Goal: Information Seeking & Learning: Get advice/opinions

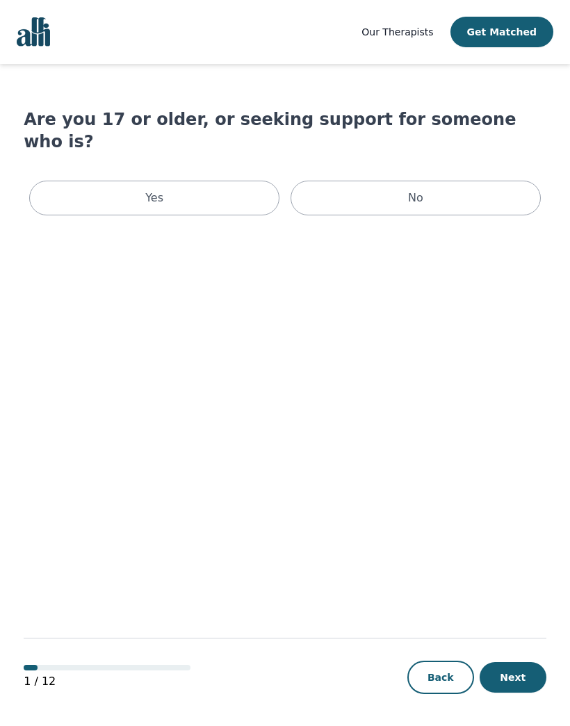
click at [247, 181] on div "Yes" at bounding box center [154, 198] width 250 height 35
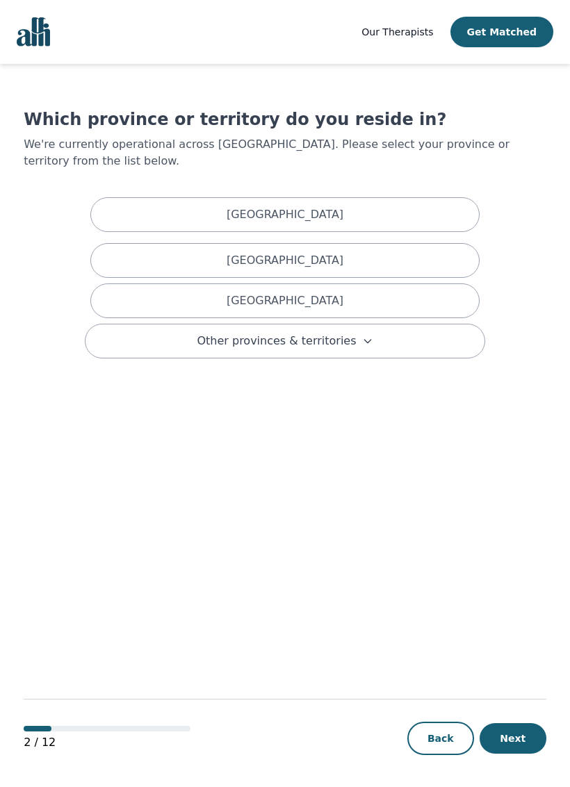
click at [339, 283] on div "[GEOGRAPHIC_DATA]" at bounding box center [284, 300] width 389 height 35
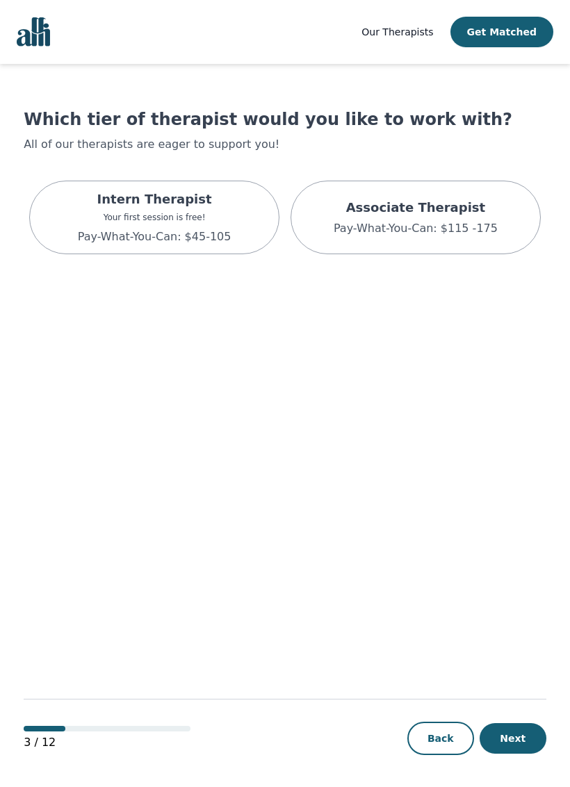
click at [474, 212] on p "Associate Therapist" at bounding box center [415, 207] width 164 height 19
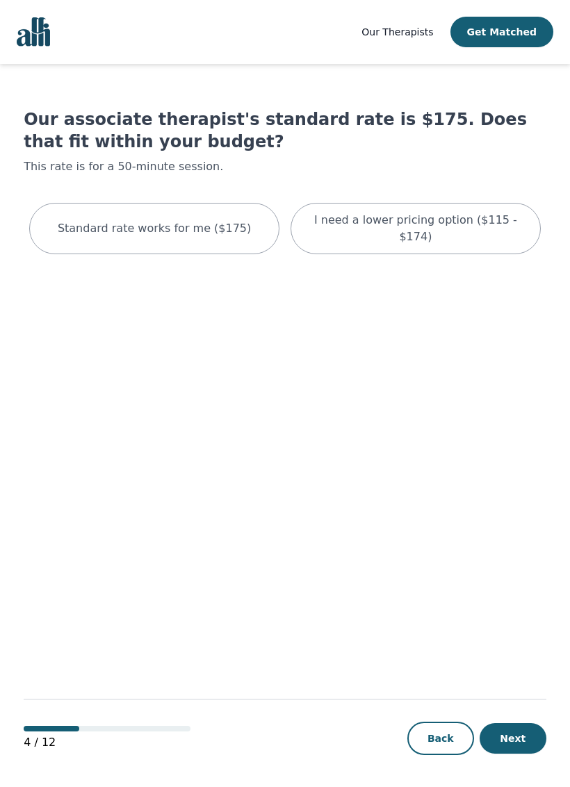
click at [431, 217] on p "I need a lower pricing option ($115 - $174)" at bounding box center [415, 228] width 215 height 33
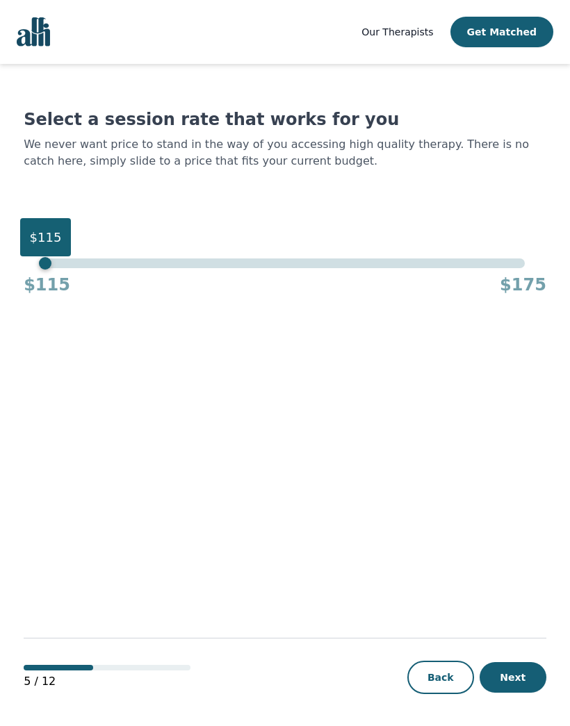
click at [540, 687] on button "Next" at bounding box center [512, 677] width 67 height 31
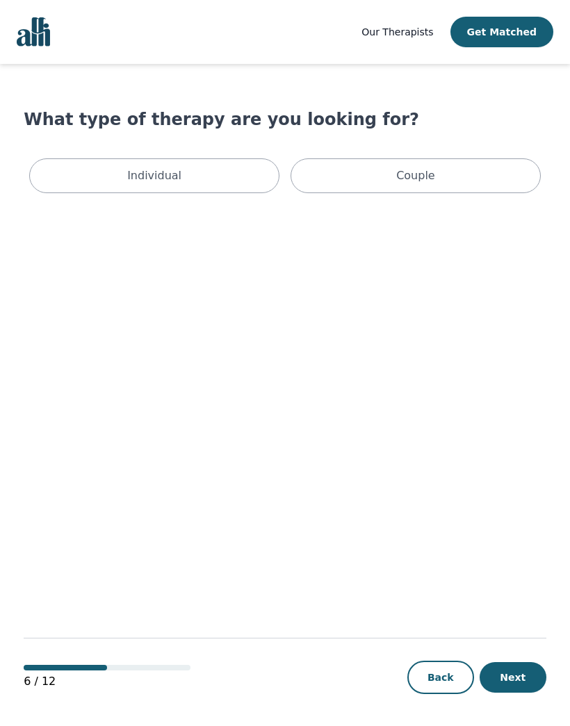
click at [210, 168] on div "Individual" at bounding box center [154, 175] width 250 height 35
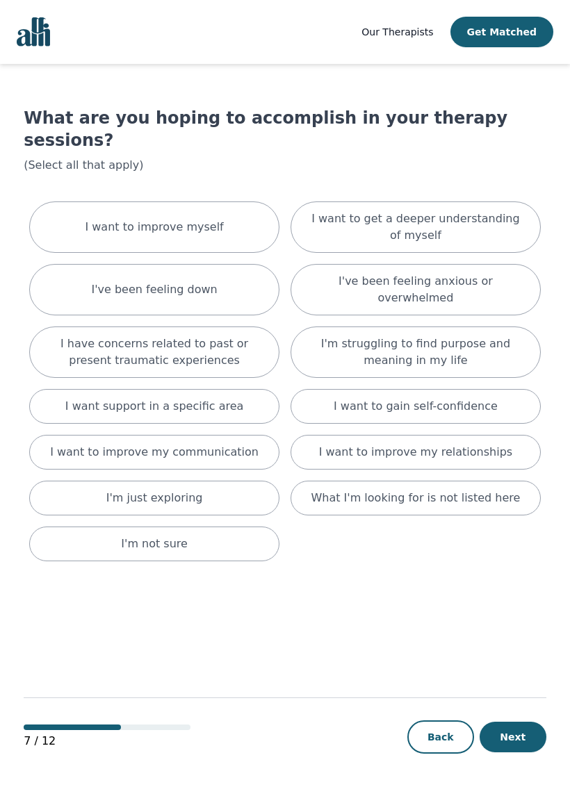
scroll to position [1, 0]
click at [194, 335] on p "I have concerns related to past or present traumatic experiences" at bounding box center [154, 351] width 215 height 33
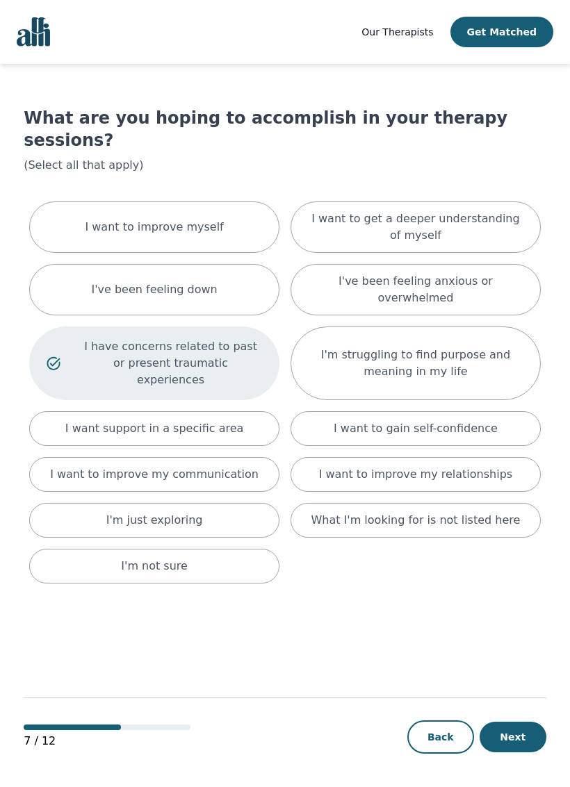
click at [485, 273] on p "I've been feeling anxious or overwhelmed" at bounding box center [415, 289] width 215 height 33
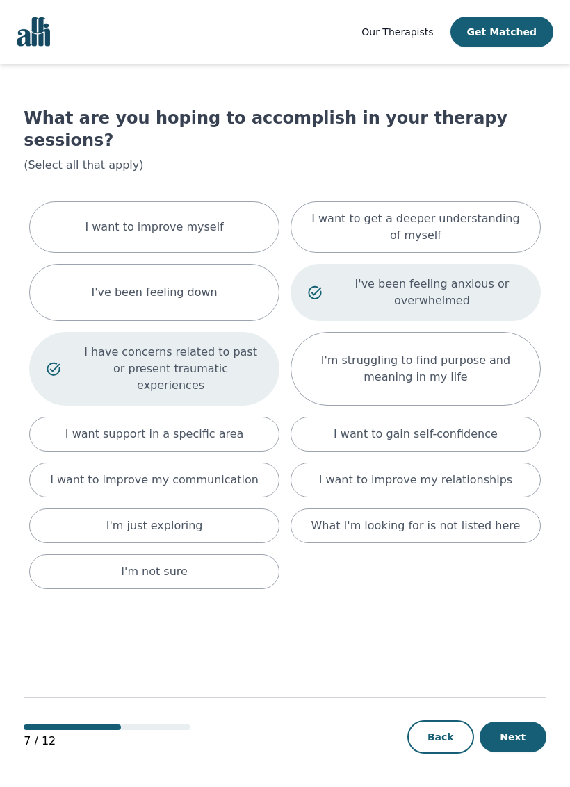
click at [529, 725] on button "Next" at bounding box center [512, 737] width 67 height 31
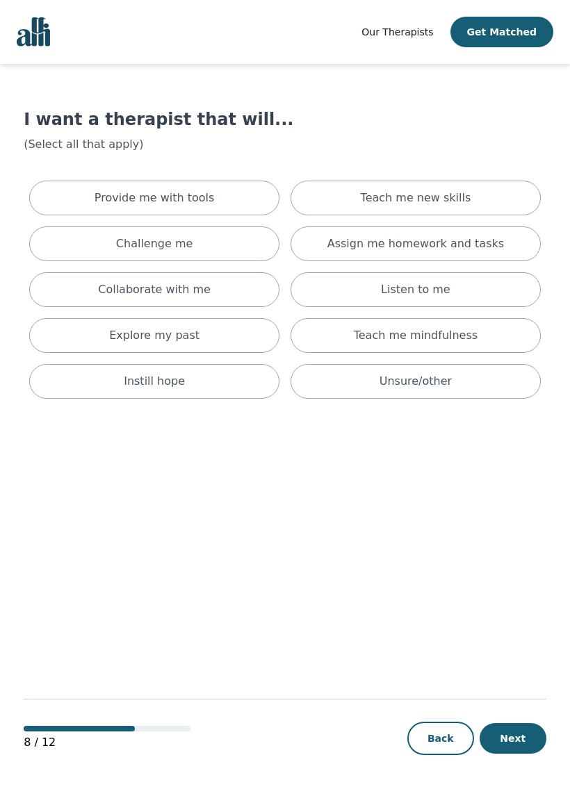
click at [190, 195] on p "Provide me with tools" at bounding box center [154, 198] width 120 height 17
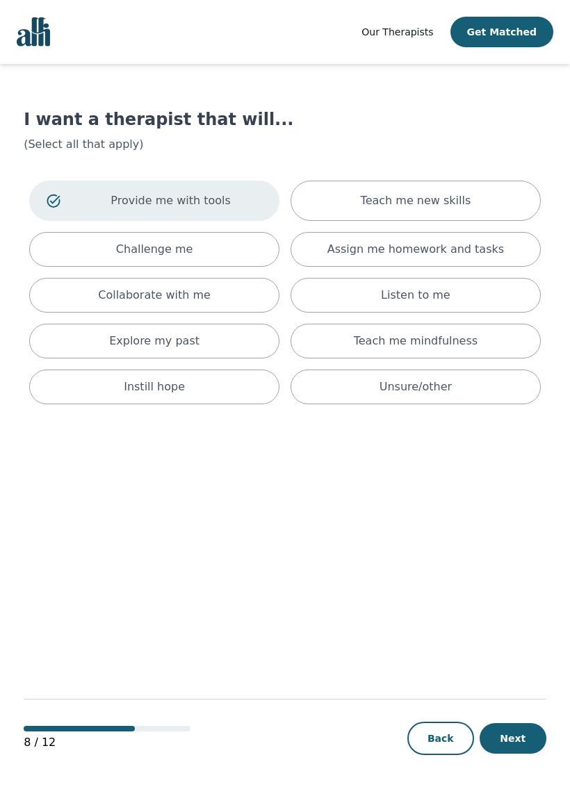
click at [201, 290] on p "Collaborate with me" at bounding box center [154, 295] width 113 height 17
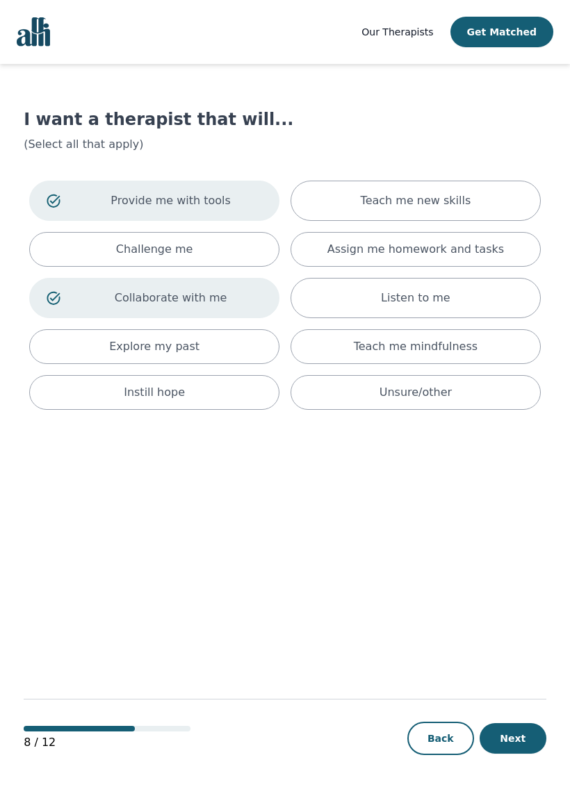
click at [209, 344] on div "Explore my past" at bounding box center [154, 346] width 250 height 35
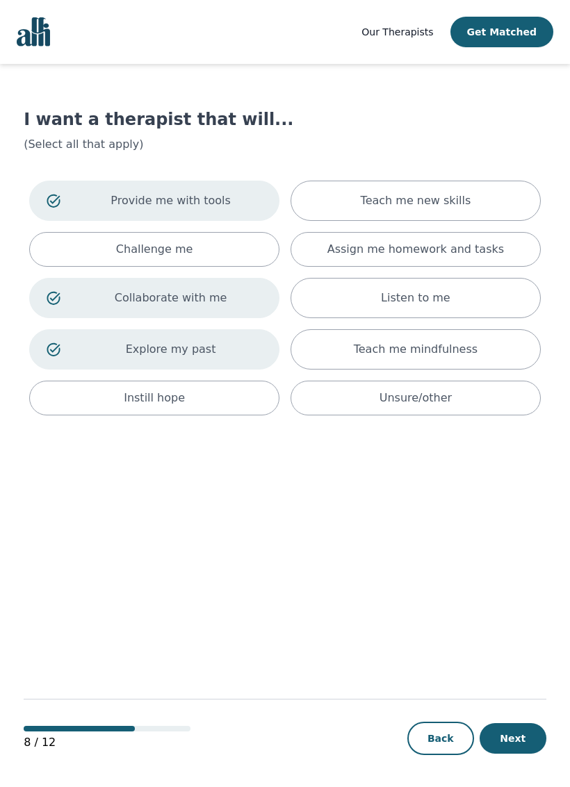
click at [461, 290] on div "Listen to me" at bounding box center [415, 298] width 250 height 40
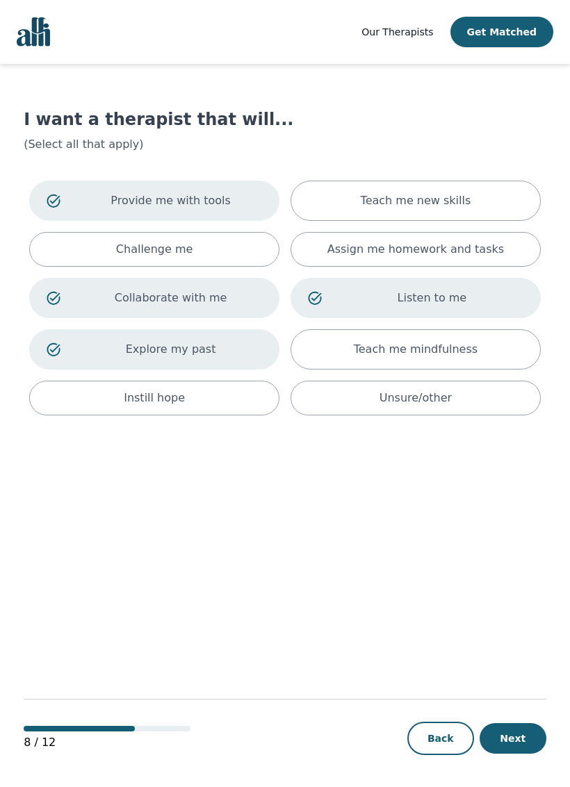
click at [224, 397] on div "Instill hope" at bounding box center [154, 398] width 250 height 35
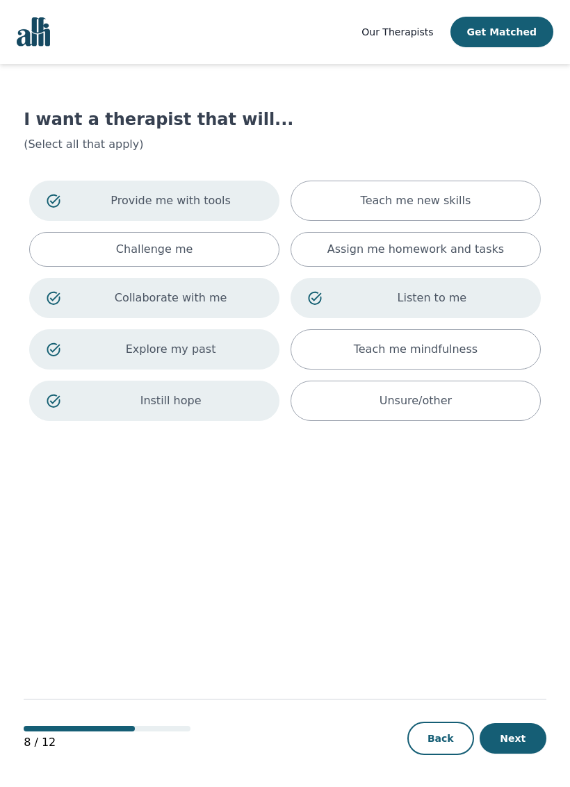
click at [525, 725] on button "Next" at bounding box center [512, 738] width 67 height 31
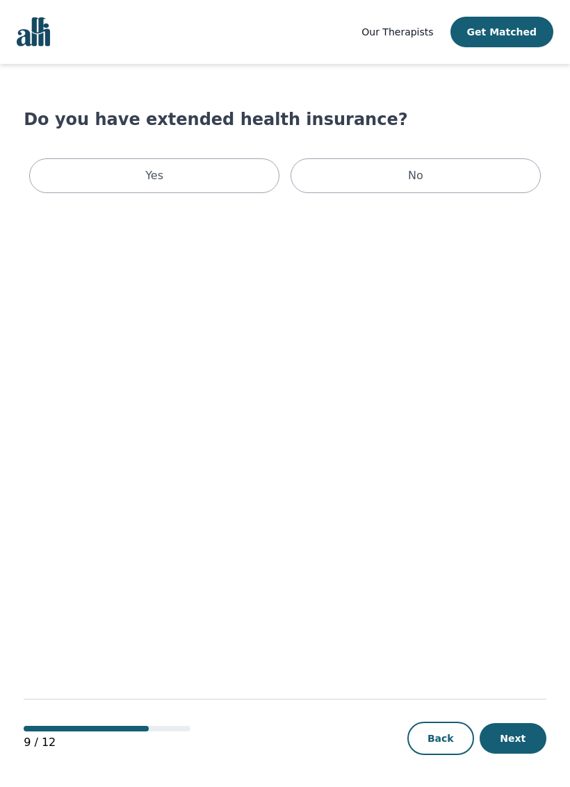
click at [210, 167] on div "Yes" at bounding box center [154, 175] width 250 height 35
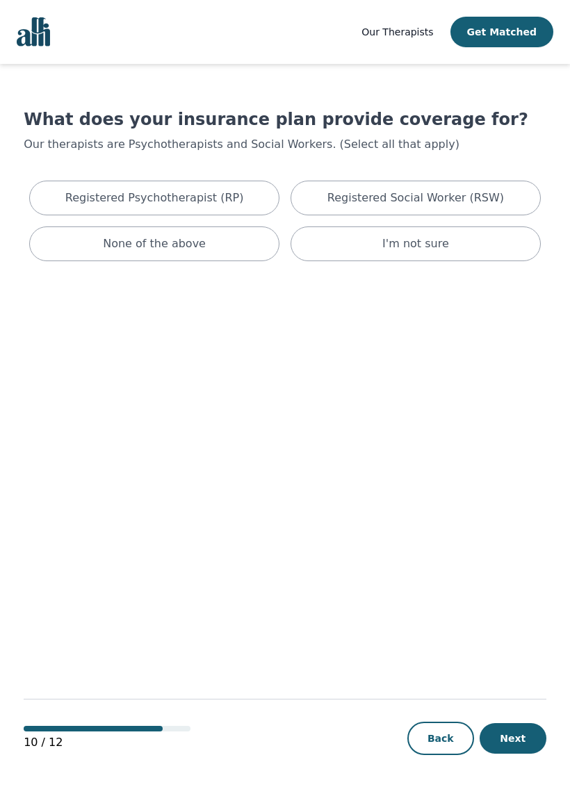
click at [130, 191] on p "Registered Psychotherapist (RP)" at bounding box center [154, 198] width 178 height 17
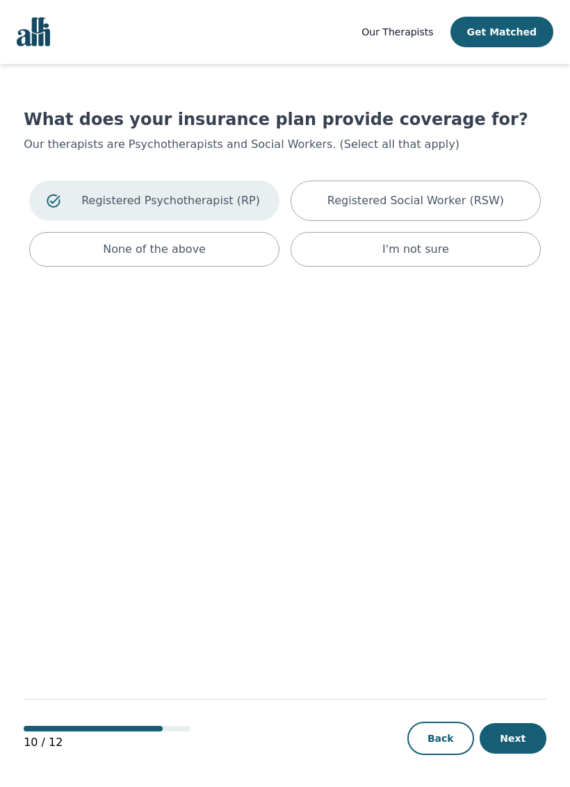
click at [520, 725] on button "Next" at bounding box center [512, 738] width 67 height 31
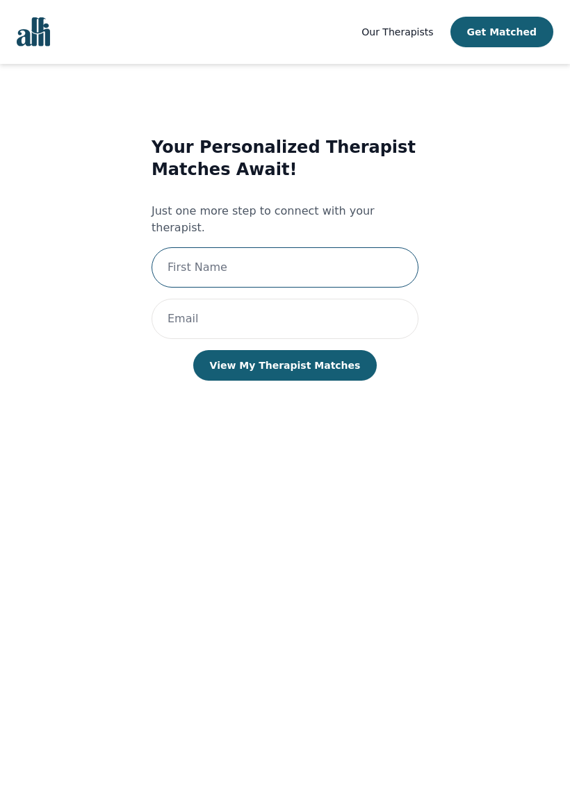
click at [248, 248] on input "text" at bounding box center [284, 267] width 267 height 40
type input "[EMAIL_ADDRESS][DOMAIN_NAME]"
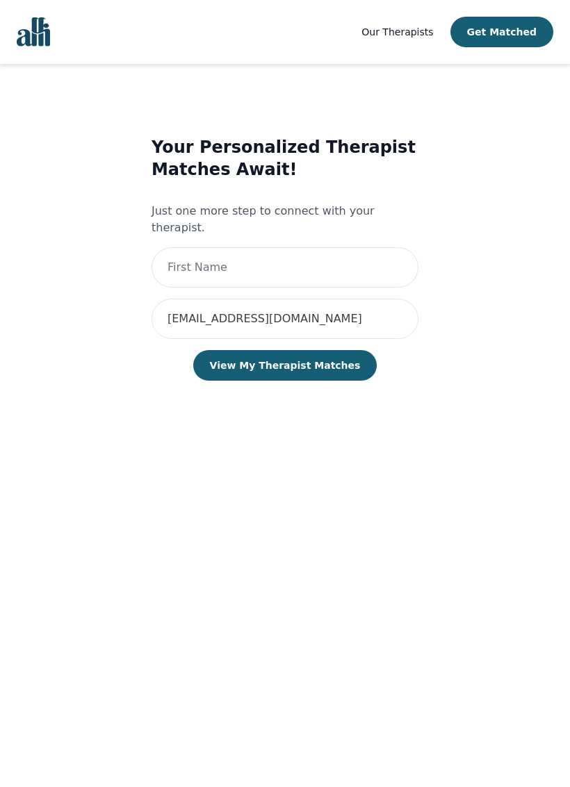
type input "[PERSON_NAME]"
click at [289, 305] on input "[EMAIL_ADDRESS][DOMAIN_NAME]" at bounding box center [284, 319] width 267 height 40
click at [320, 350] on button "View My Therapist Matches" at bounding box center [285, 365] width 184 height 31
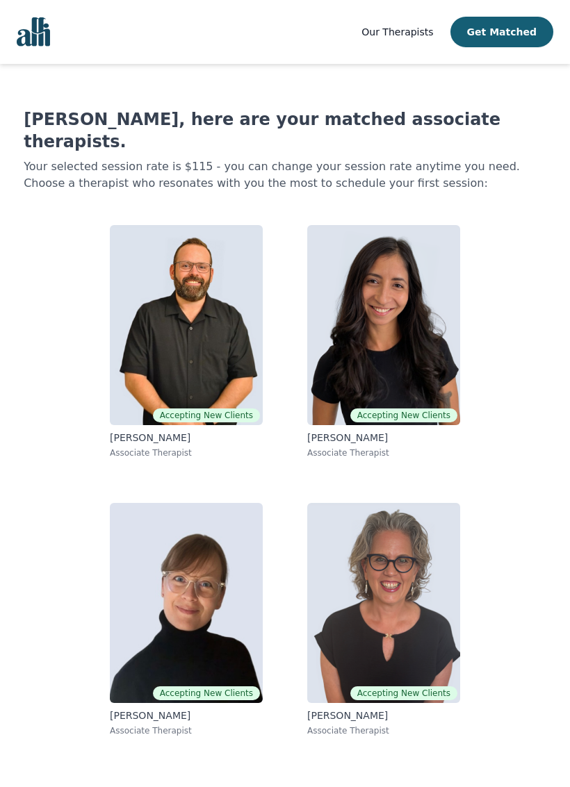
scroll to position [1, 0]
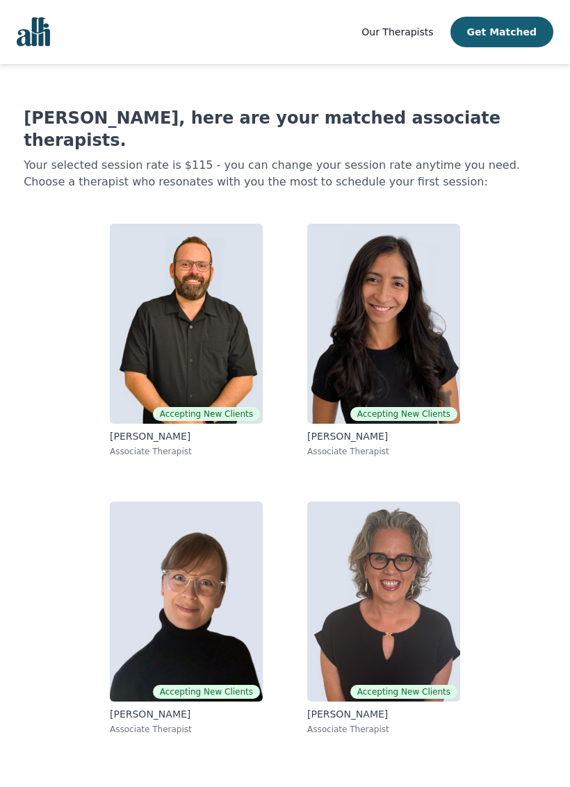
click at [181, 304] on img at bounding box center [186, 324] width 153 height 200
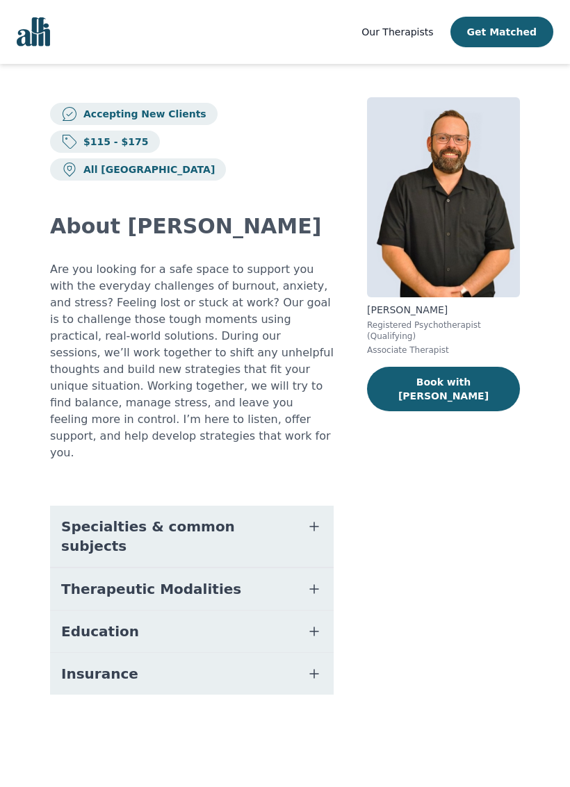
click at [183, 517] on span "Specialties & common subjects" at bounding box center [175, 536] width 228 height 39
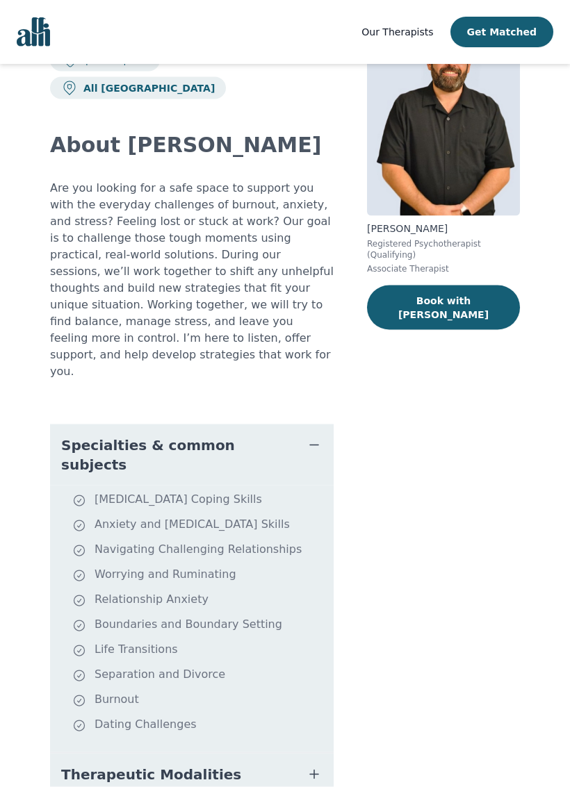
scroll to position [84, 0]
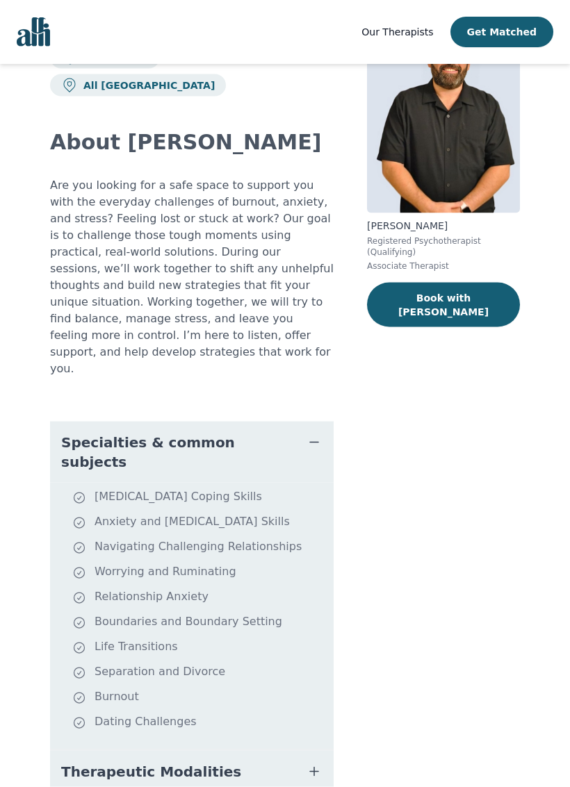
click at [167, 725] on span "Therapeutic Modalities" at bounding box center [151, 771] width 180 height 19
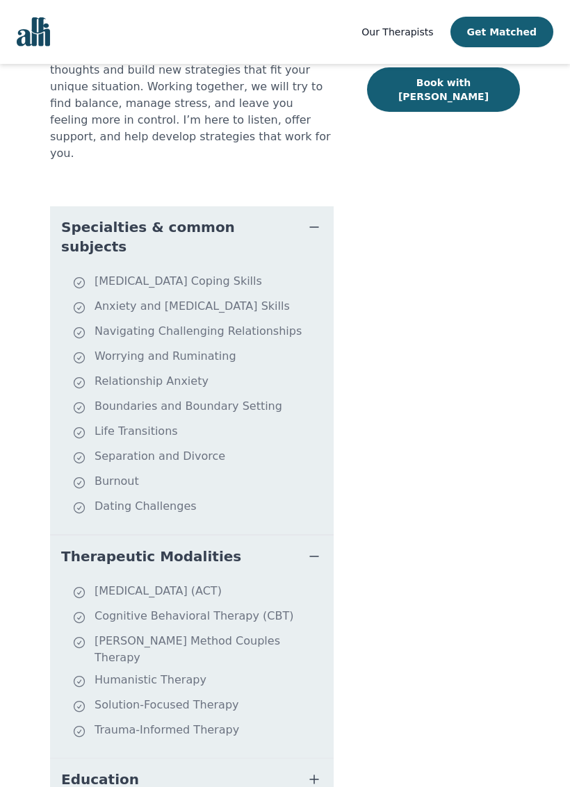
scroll to position [358, 0]
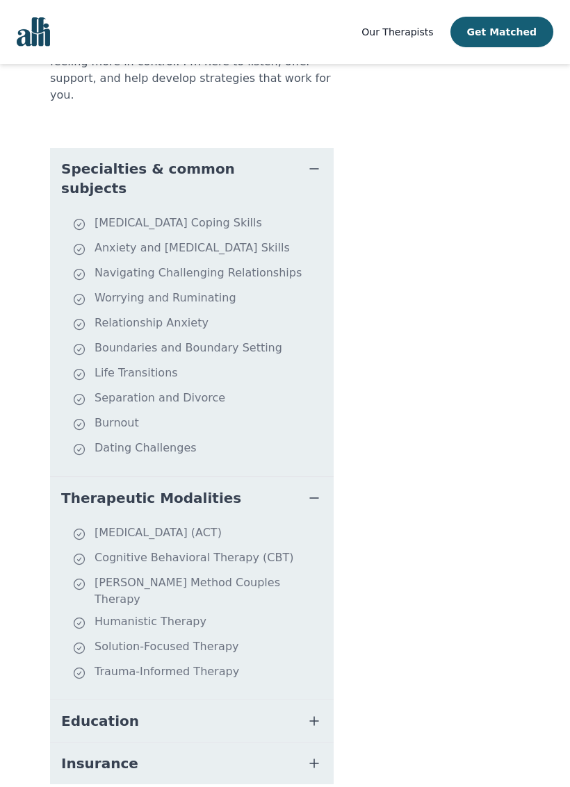
click at [109, 725] on span "Insurance" at bounding box center [99, 763] width 77 height 19
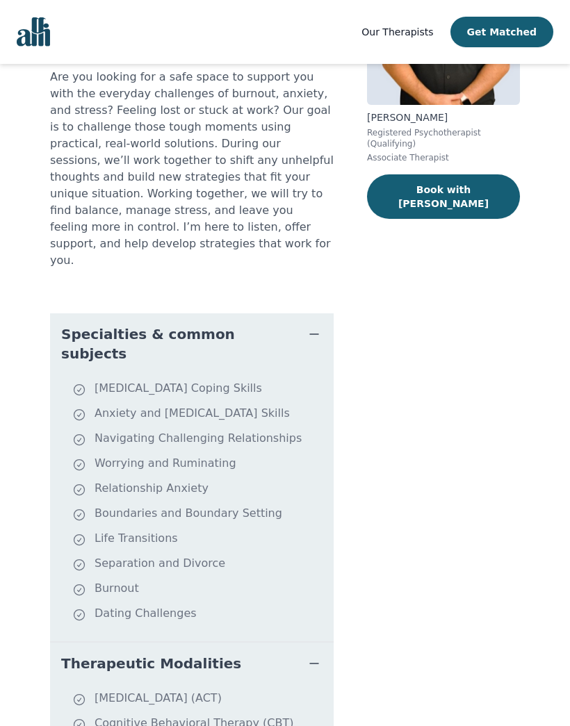
scroll to position [0, 0]
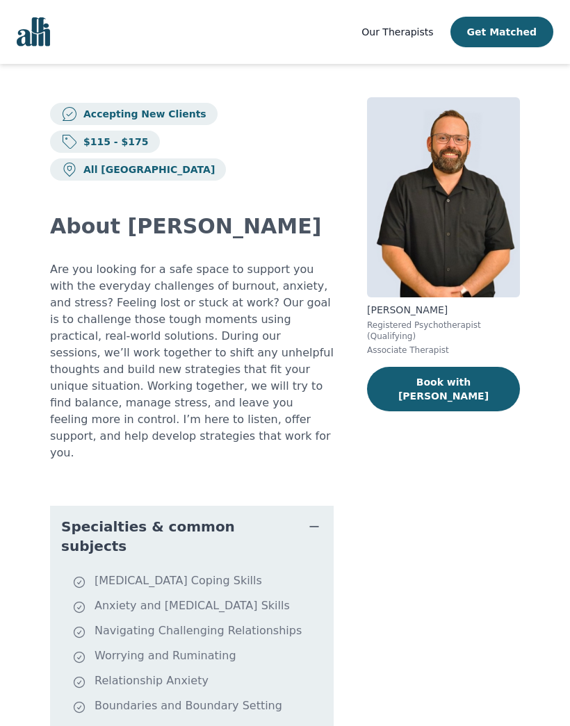
click at [407, 27] on span "Our Therapists" at bounding box center [397, 31] width 72 height 11
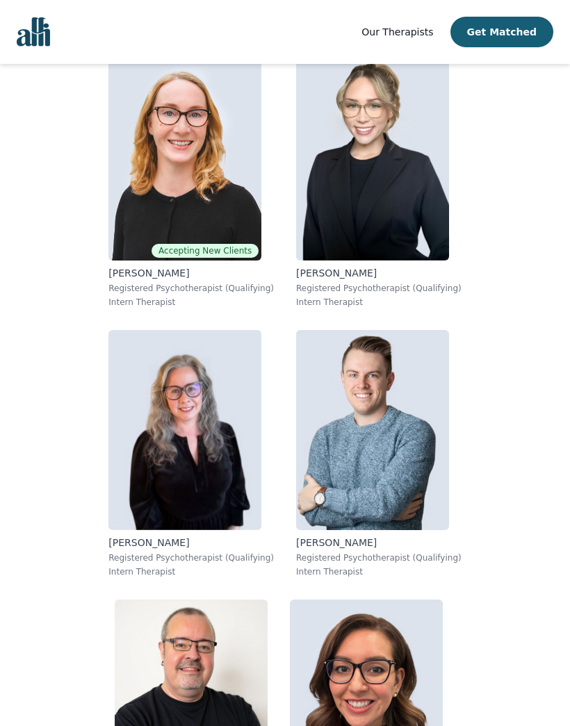
scroll to position [7333, 0]
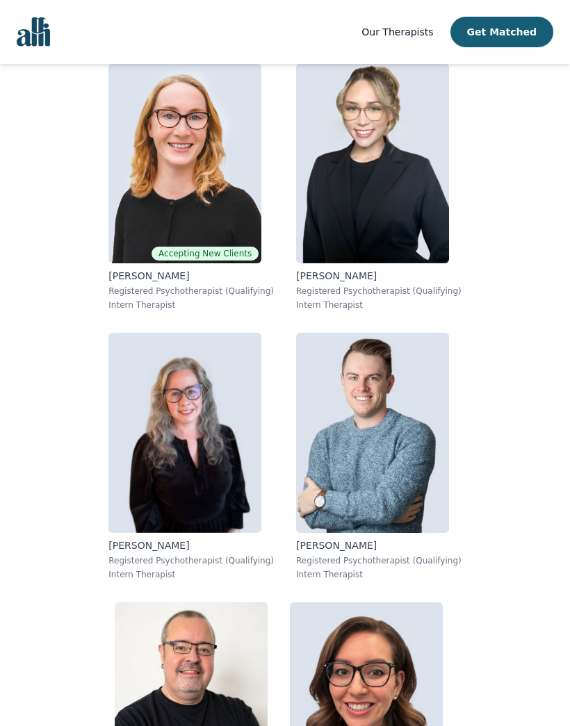
click at [376, 416] on img at bounding box center [372, 433] width 153 height 200
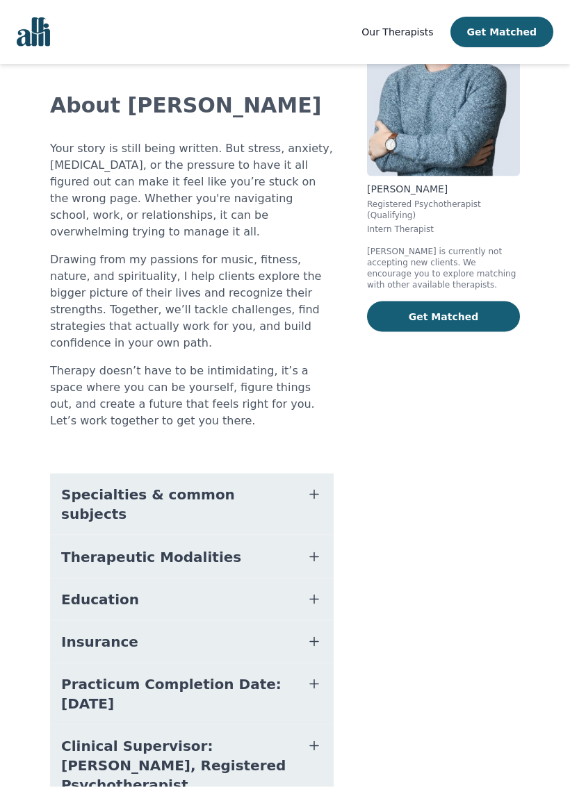
scroll to position [140, 0]
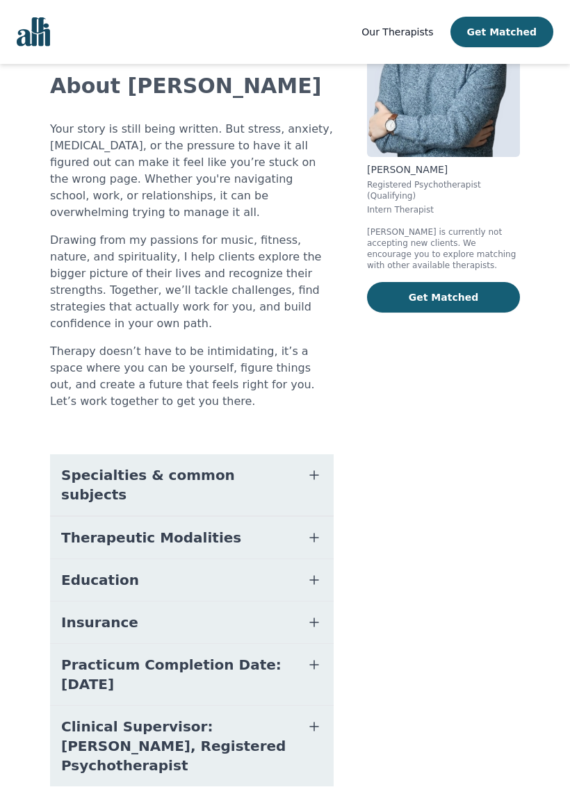
click at [185, 465] on span "Specialties & common subjects" at bounding box center [175, 484] width 228 height 39
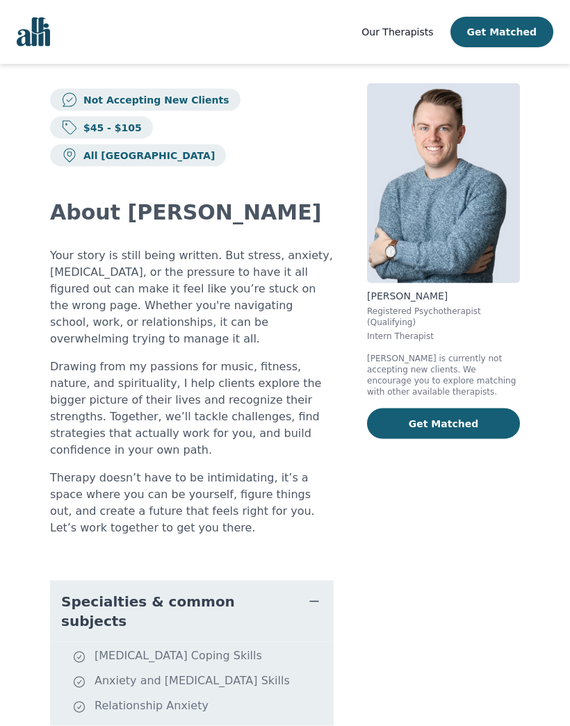
scroll to position [0, 0]
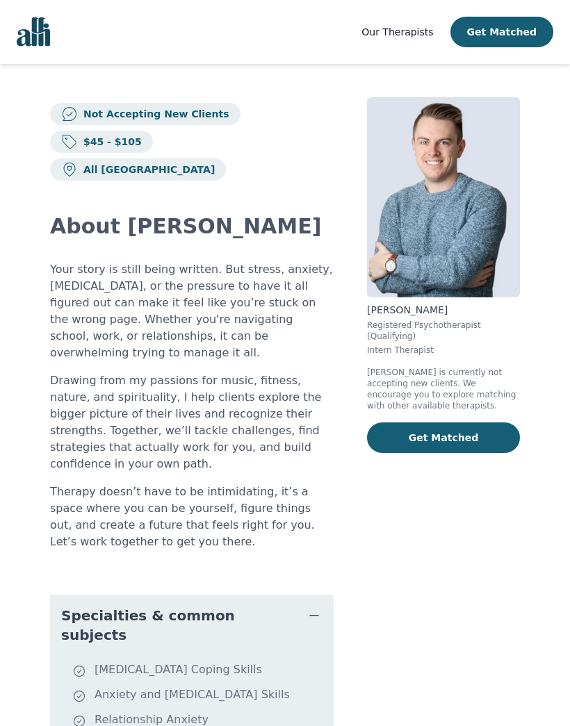
click at [415, 26] on span "Our Therapists" at bounding box center [397, 31] width 72 height 11
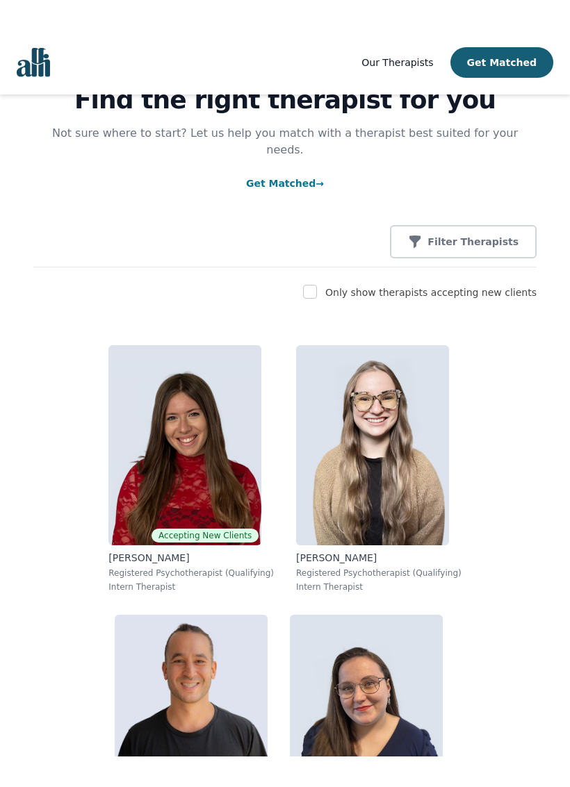
scroll to position [64, 0]
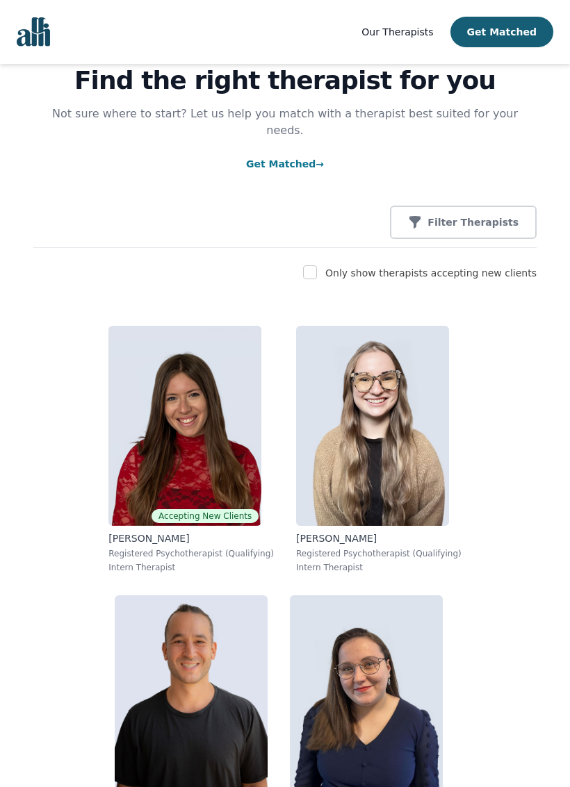
click at [499, 215] on p "Filter Therapists" at bounding box center [472, 222] width 91 height 14
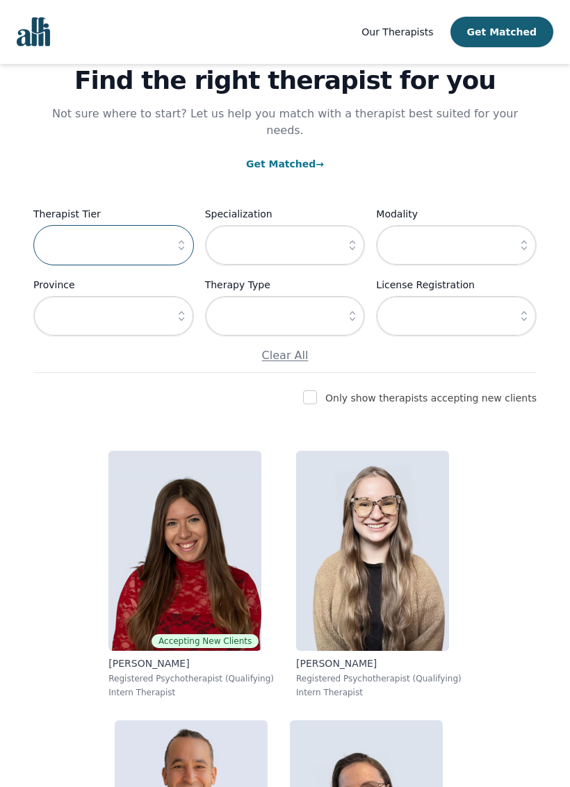
click at [128, 225] on input "text" at bounding box center [113, 245] width 160 height 40
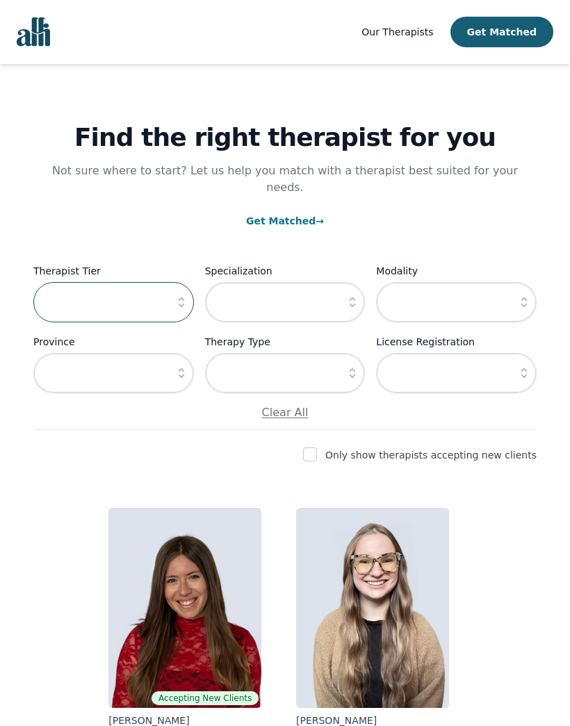
scroll to position [0, 0]
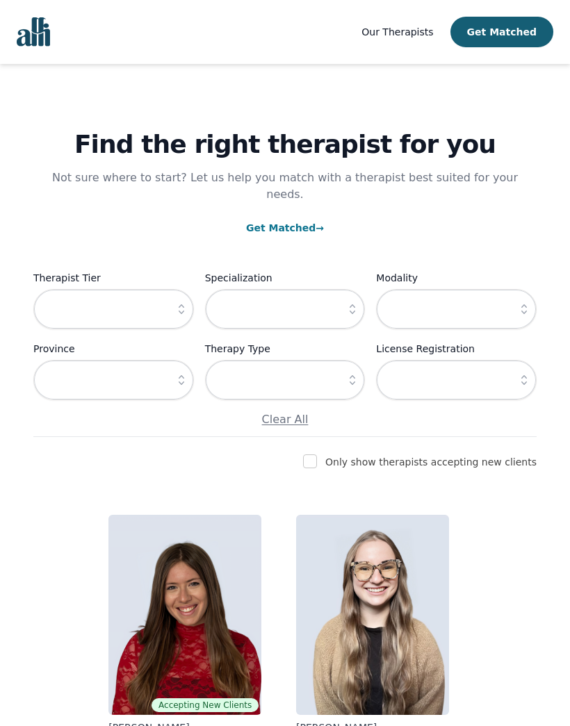
click at [310, 222] on link "Get Matched →" at bounding box center [285, 227] width 78 height 11
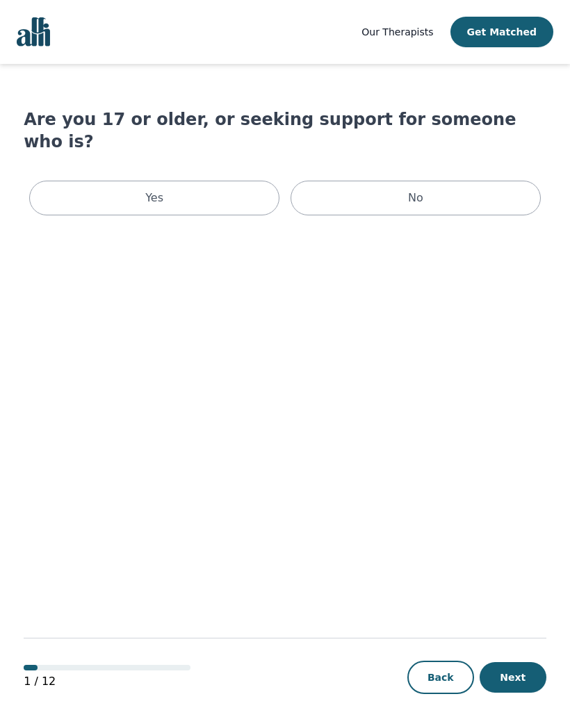
click at [416, 28] on span "Our Therapists" at bounding box center [397, 31] width 72 height 11
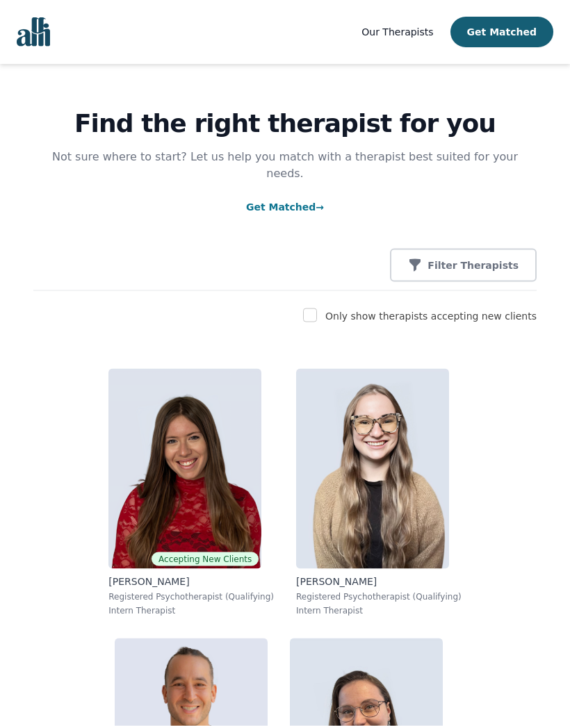
scroll to position [21, 0]
click at [317, 308] on input "checkbox" at bounding box center [310, 315] width 14 height 14
checkbox input "true"
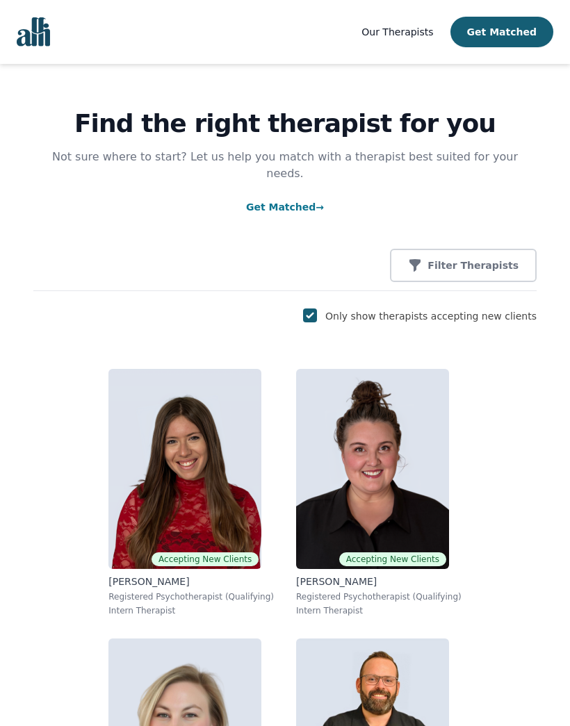
click at [490, 258] on p "Filter Therapists" at bounding box center [472, 265] width 91 height 14
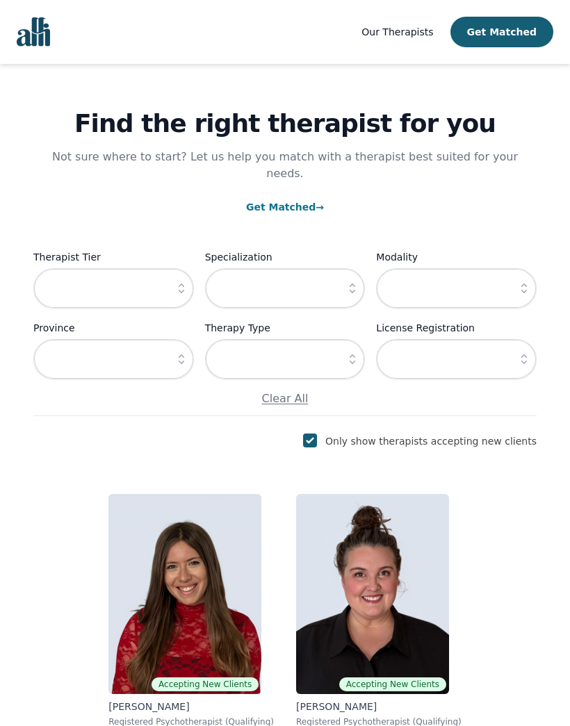
click at [463, 399] on div "Find the right therapist for you Not sure where to start? Let us help you match…" at bounding box center [284, 229] width 503 height 373
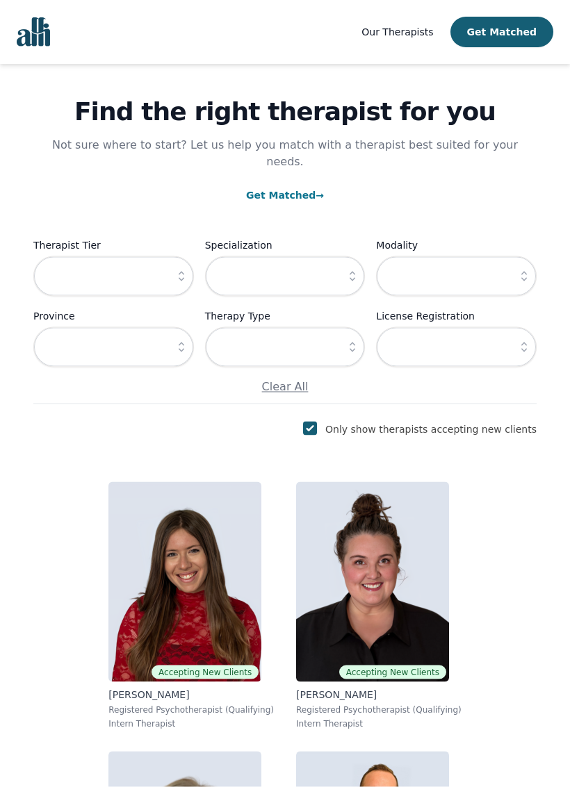
scroll to position [33, 0]
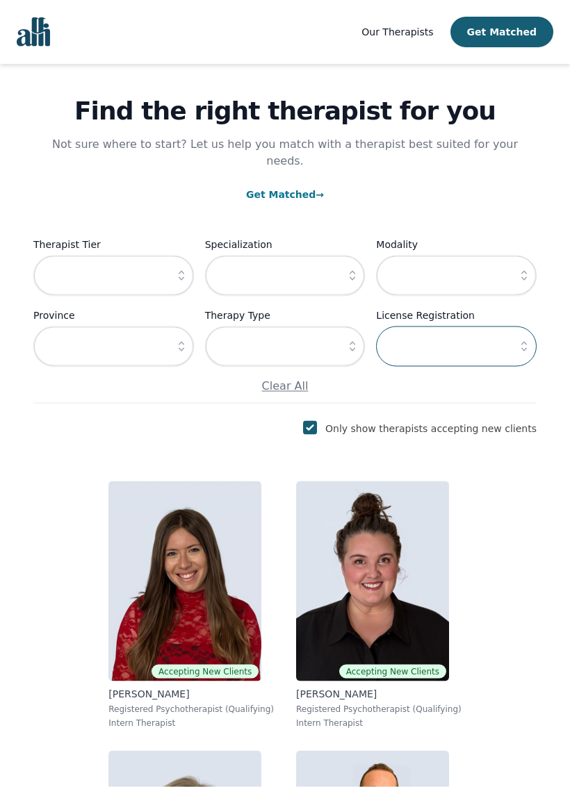
click at [423, 326] on input "text" at bounding box center [456, 346] width 160 height 40
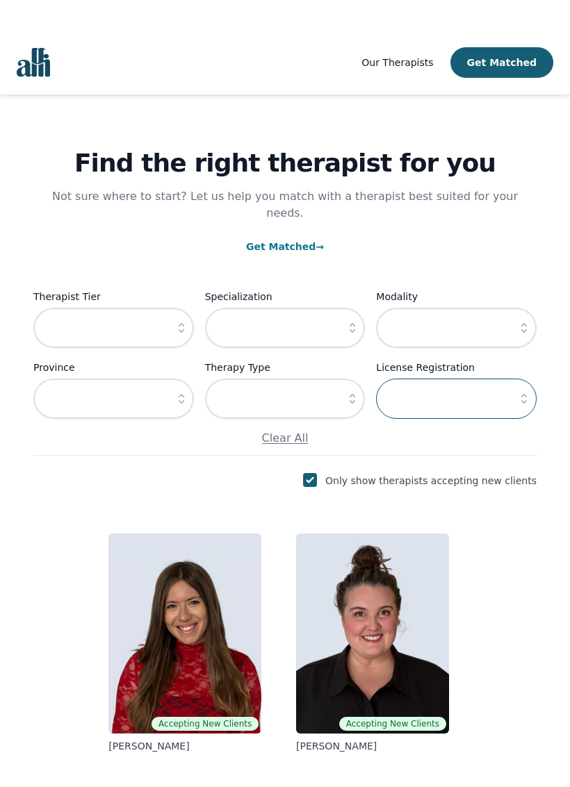
scroll to position [12, 0]
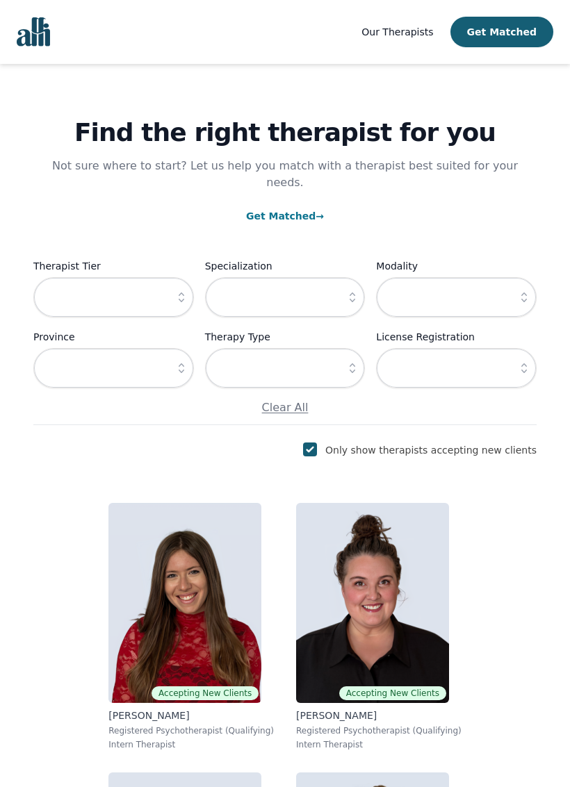
click at [182, 290] on icon "button" at bounding box center [181, 297] width 14 height 14
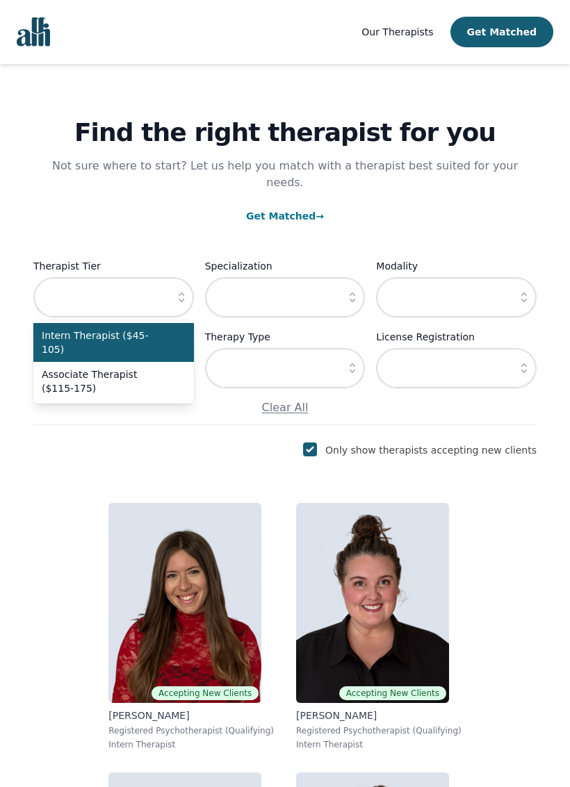
click at [141, 367] on span "Associate Therapist ($115-175)" at bounding box center [105, 381] width 127 height 28
type input "Associate Therapist ($115-175)"
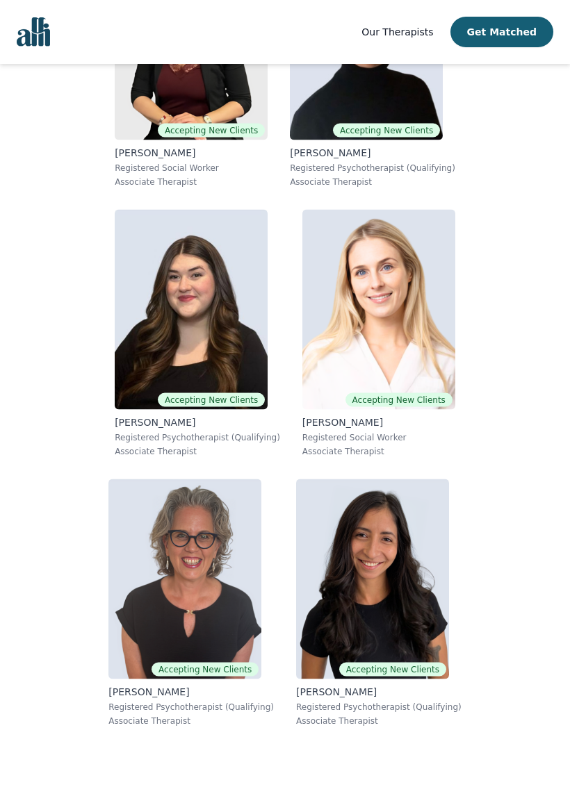
scroll to position [1115, 0]
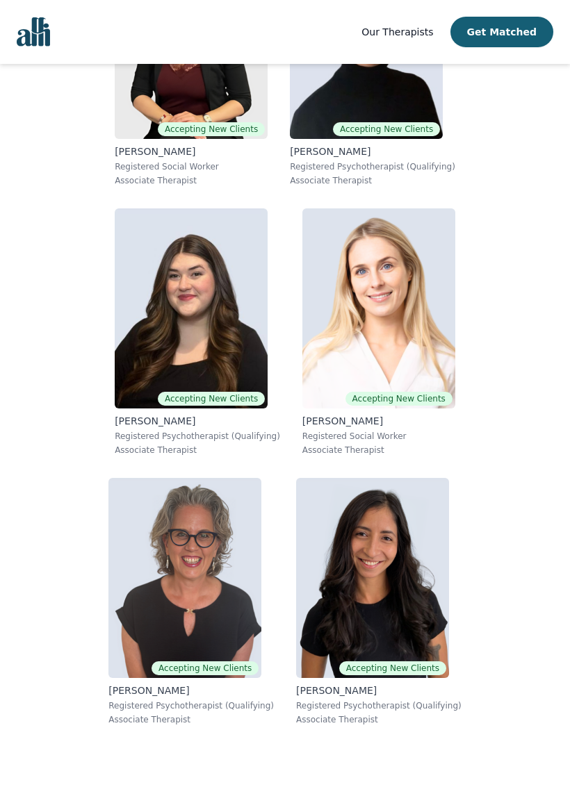
click at [206, 569] on img at bounding box center [184, 578] width 153 height 200
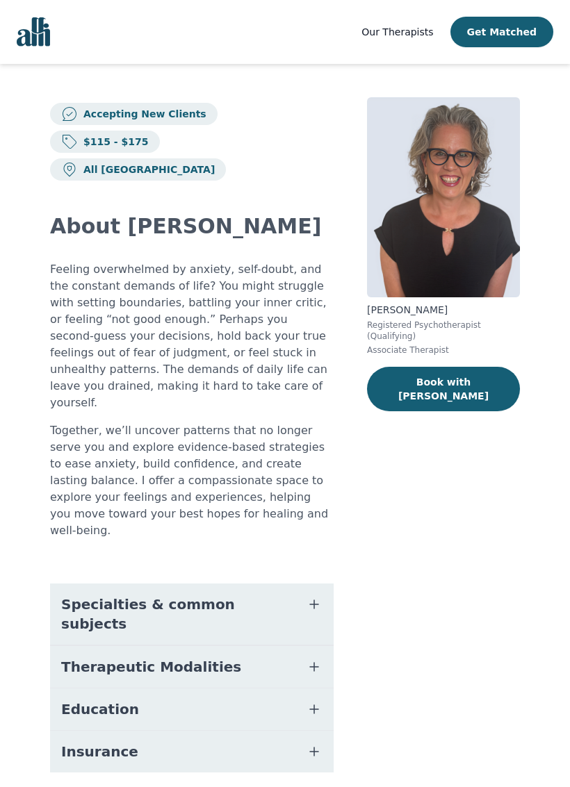
click at [419, 28] on span "Our Therapists" at bounding box center [397, 31] width 72 height 11
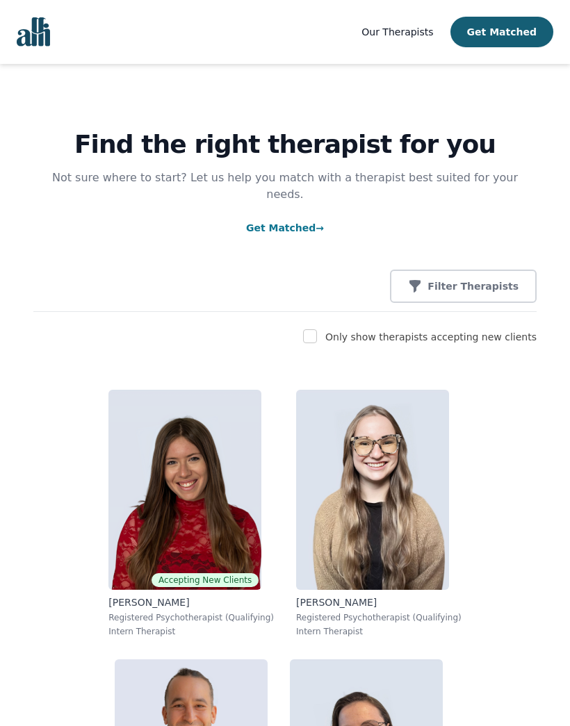
click at [317, 329] on input "checkbox" at bounding box center [310, 336] width 14 height 14
checkbox input "true"
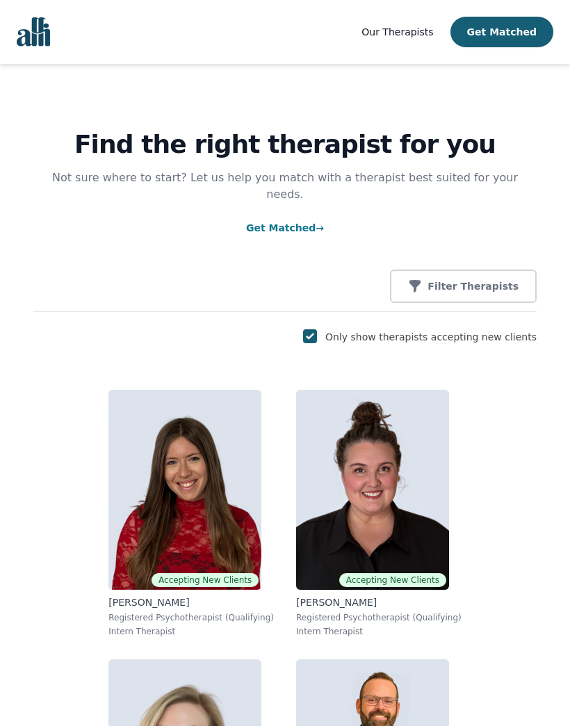
click at [464, 279] on p "Filter Therapists" at bounding box center [472, 286] width 91 height 14
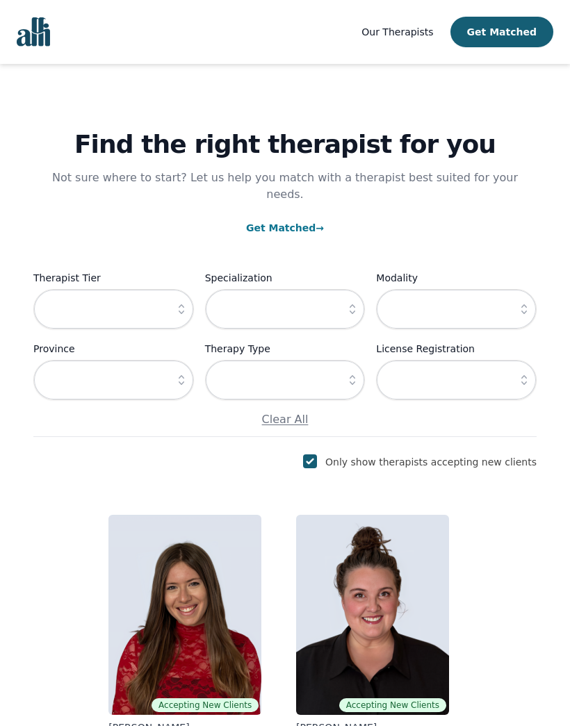
click at [185, 302] on icon "button" at bounding box center [181, 309] width 14 height 14
click at [147, 340] on span "Intern Therapist ($45-105)" at bounding box center [105, 354] width 127 height 28
type input "Intern Therapist ($45-105)"
click at [137, 360] on input "text" at bounding box center [113, 380] width 160 height 40
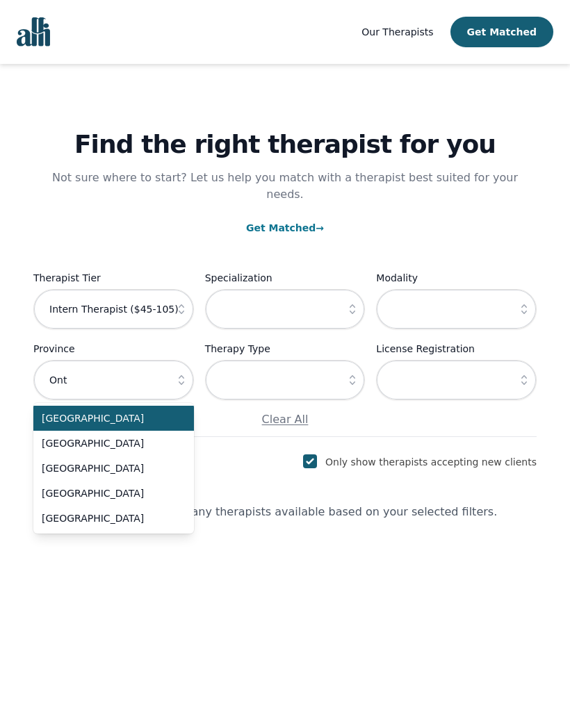
click at [72, 486] on span "[GEOGRAPHIC_DATA]" at bounding box center [105, 493] width 127 height 14
type input "[GEOGRAPHIC_DATA]"
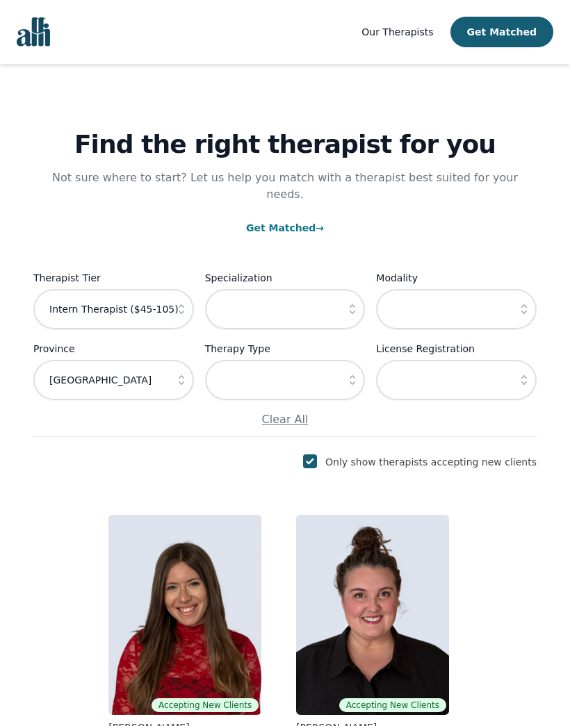
click at [356, 302] on icon "button" at bounding box center [352, 309] width 14 height 14
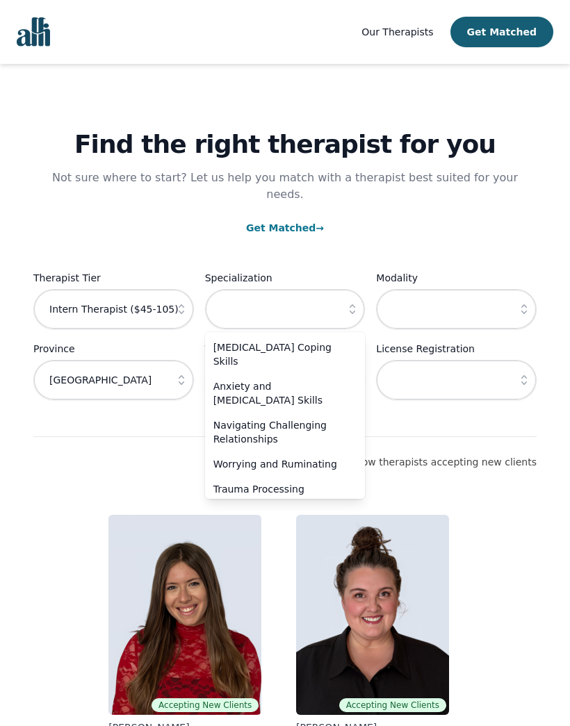
click at [302, 379] on span "Anxiety and [MEDICAL_DATA] Skills" at bounding box center [276, 393] width 127 height 28
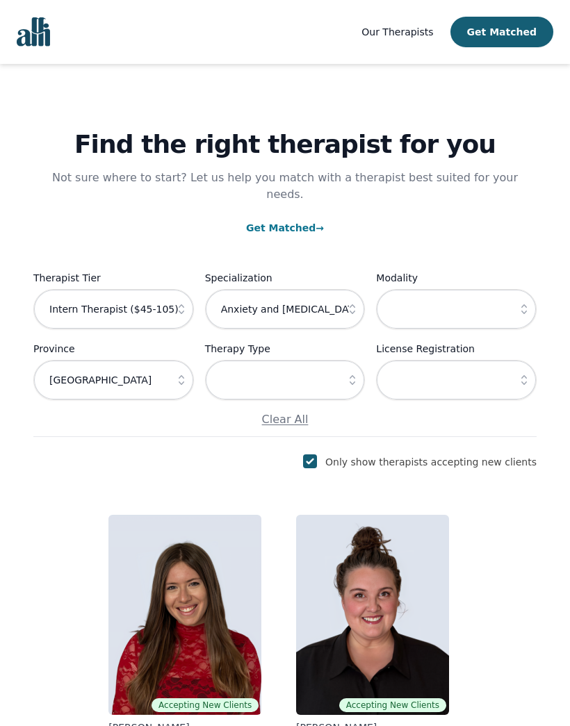
click at [351, 304] on icon "button" at bounding box center [352, 309] width 6 height 10
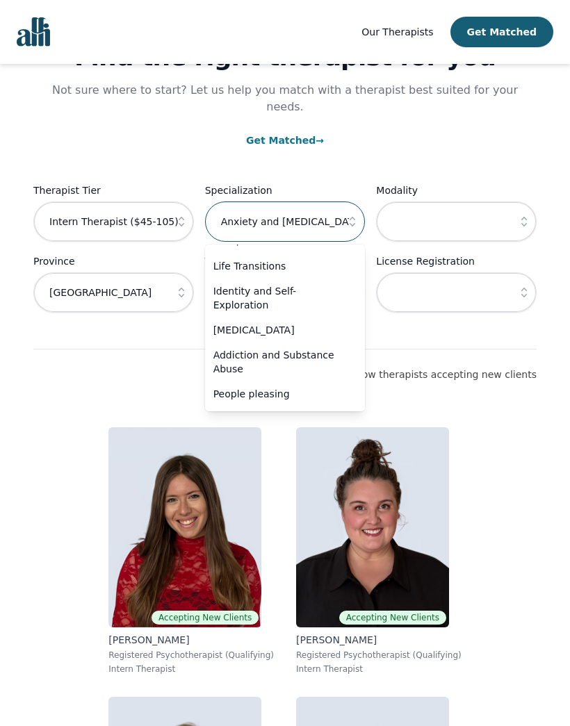
scroll to position [242, 0]
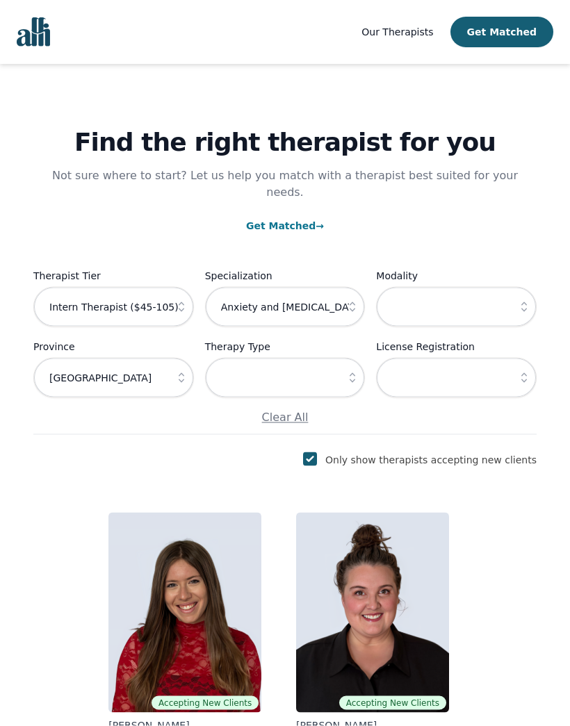
scroll to position [0, 0]
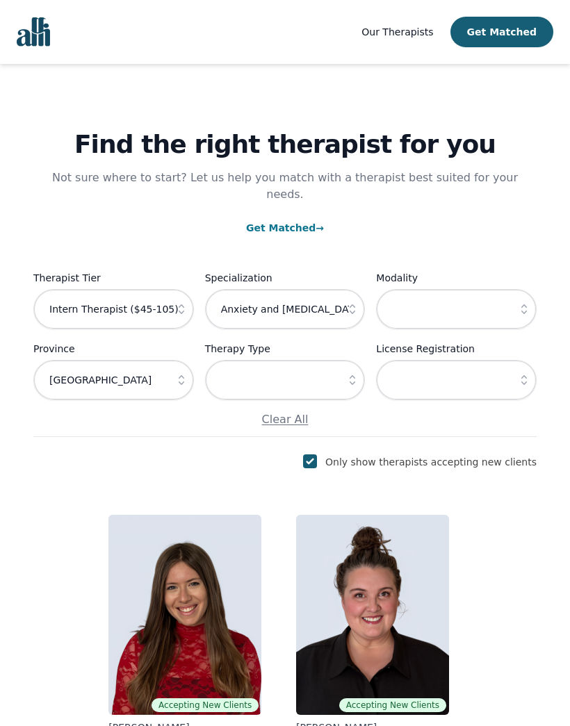
click at [360, 294] on button "button" at bounding box center [352, 309] width 25 height 40
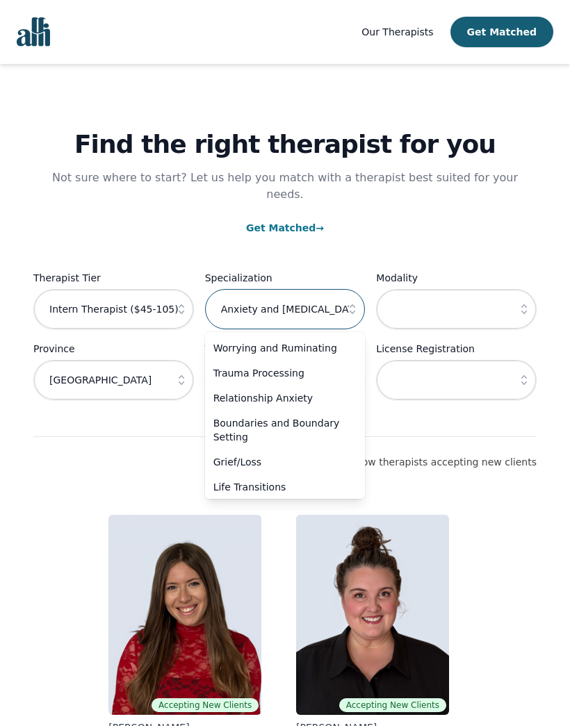
scroll to position [117, 0]
click at [296, 365] on span "Trauma Processing" at bounding box center [276, 372] width 127 height 14
type input "Trauma Processing"
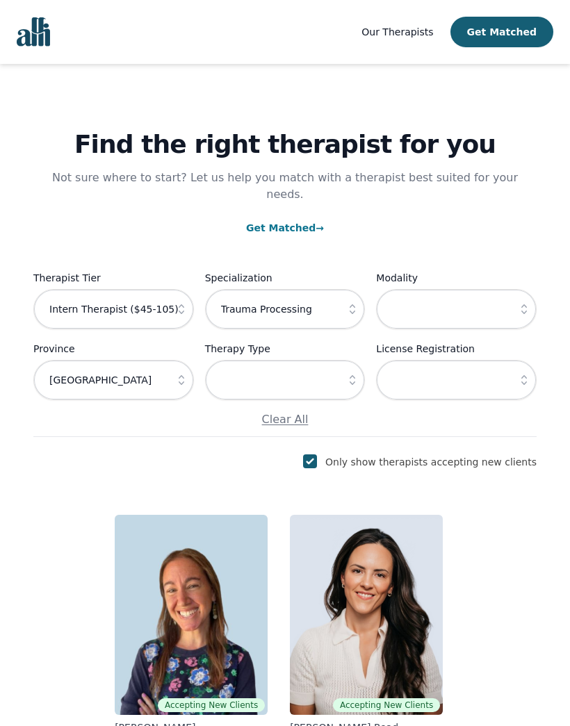
click at [344, 411] on p "Clear All" at bounding box center [284, 419] width 503 height 17
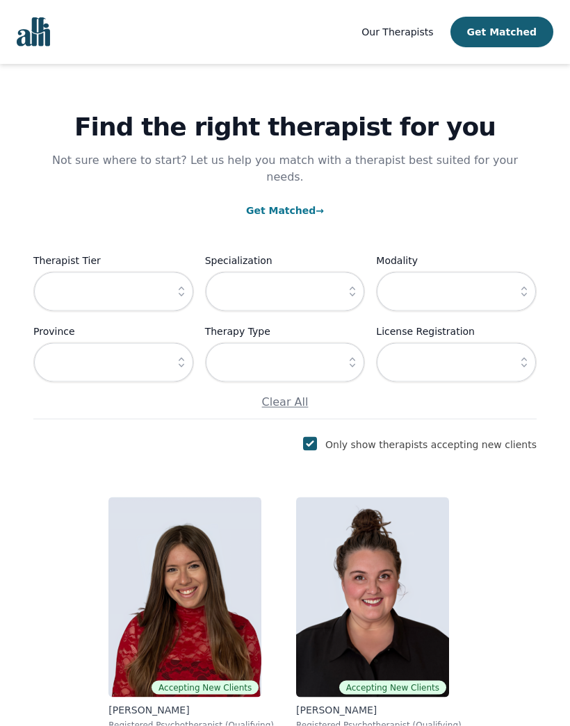
scroll to position [0, 0]
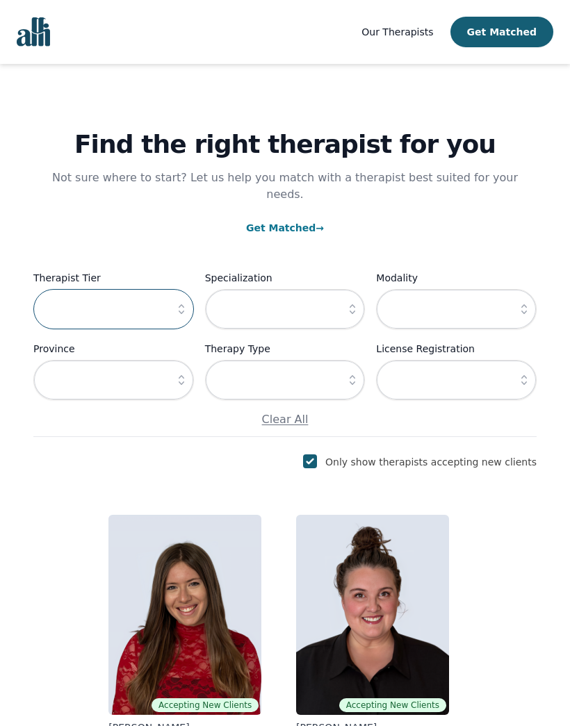
click at [156, 290] on input "text" at bounding box center [113, 309] width 160 height 40
click at [181, 302] on icon "button" at bounding box center [181, 309] width 14 height 14
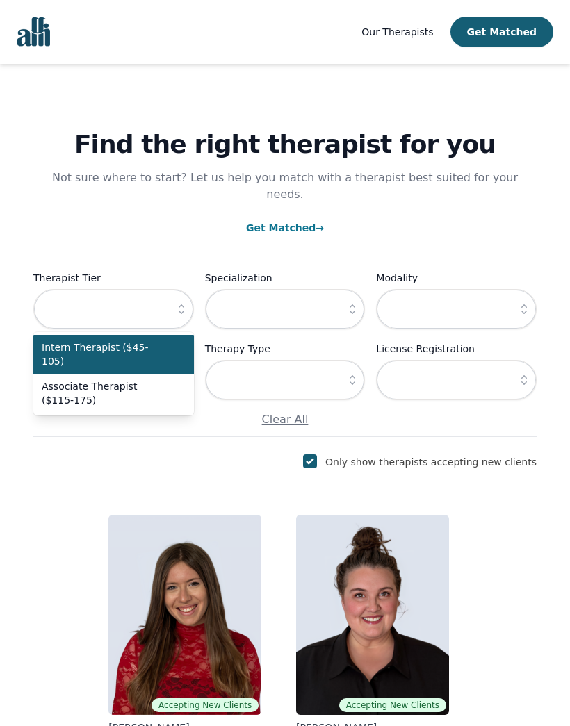
click at [133, 340] on span "Intern Therapist ($45-105)" at bounding box center [105, 354] width 127 height 28
type input "Intern Therapist ($45-105)"
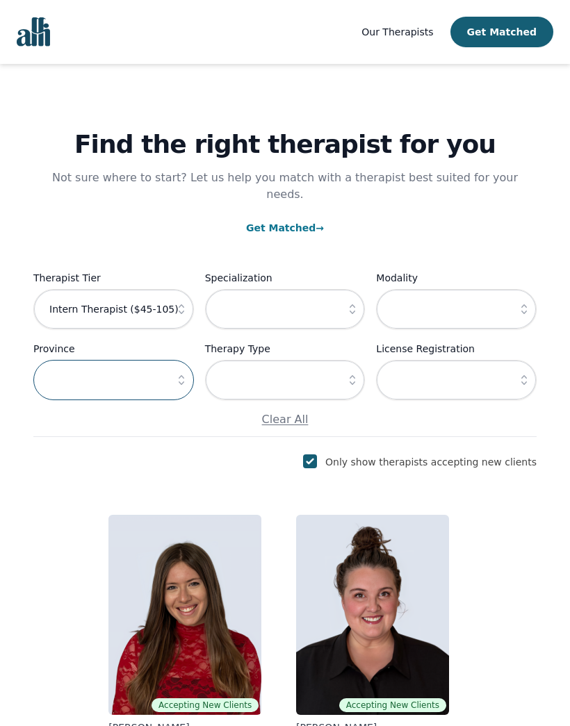
click at [142, 364] on input "text" at bounding box center [113, 380] width 160 height 40
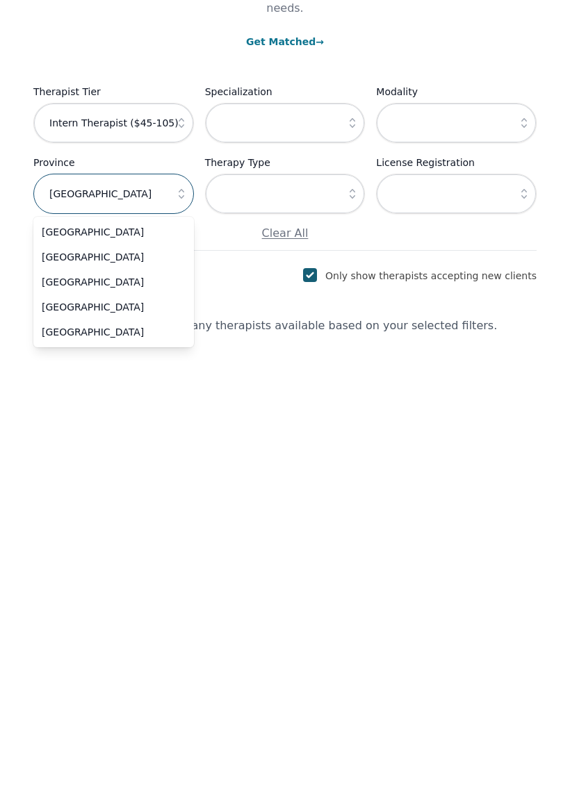
type input "[GEOGRAPHIC_DATA]"
click at [67, 486] on span "[GEOGRAPHIC_DATA]" at bounding box center [105, 493] width 127 height 14
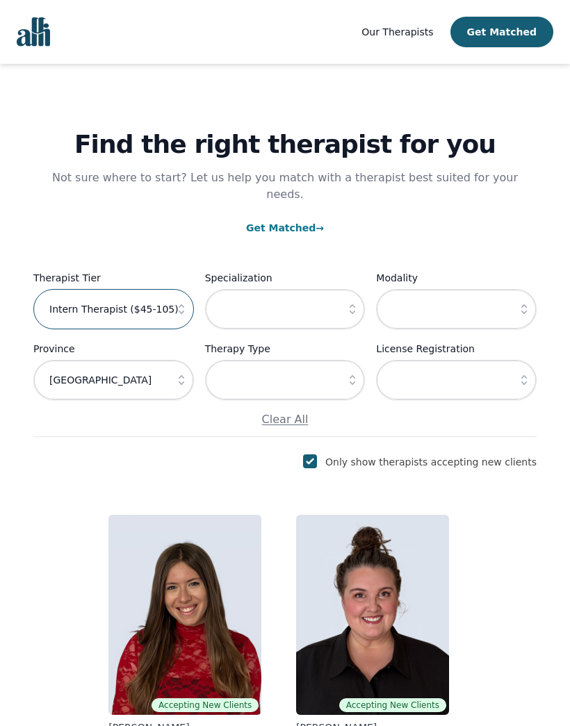
click at [150, 289] on input "Intern Therapist ($45-105)" at bounding box center [113, 309] width 160 height 40
click at [181, 302] on icon "button" at bounding box center [181, 309] width 14 height 14
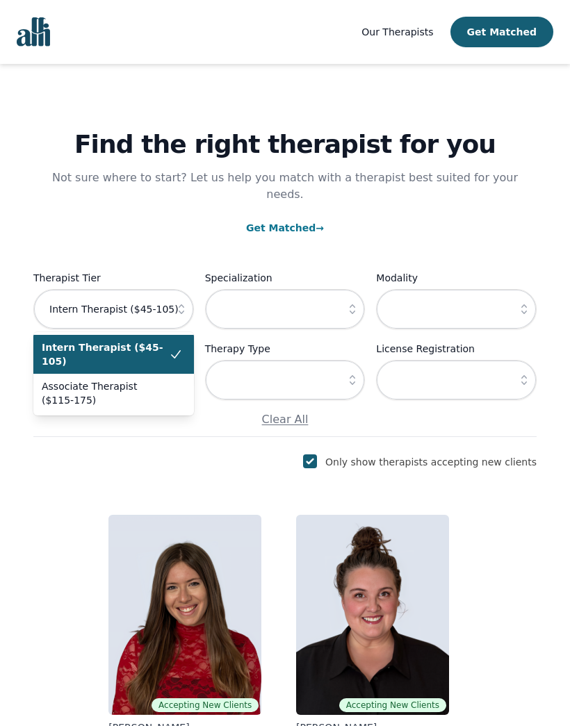
click at [110, 379] on span "Associate Therapist ($115-175)" at bounding box center [105, 393] width 127 height 28
type input "Associate Therapist ($115-175)"
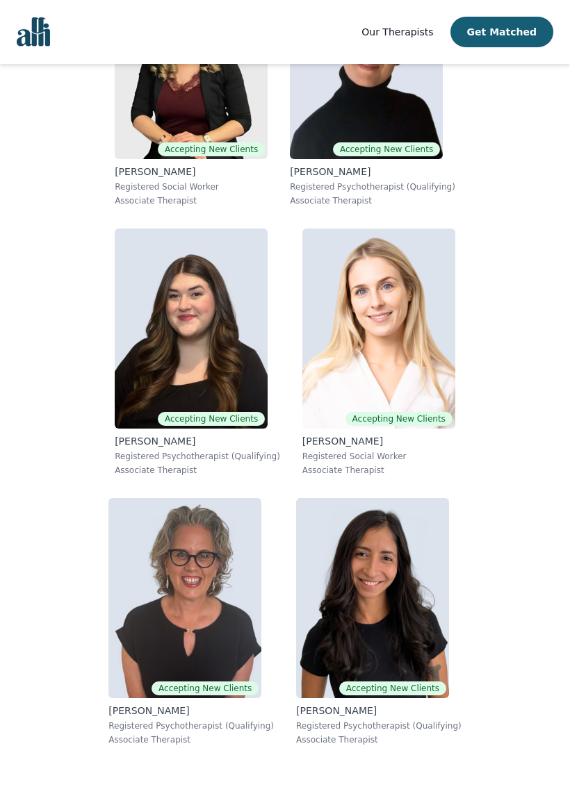
scroll to position [1115, 0]
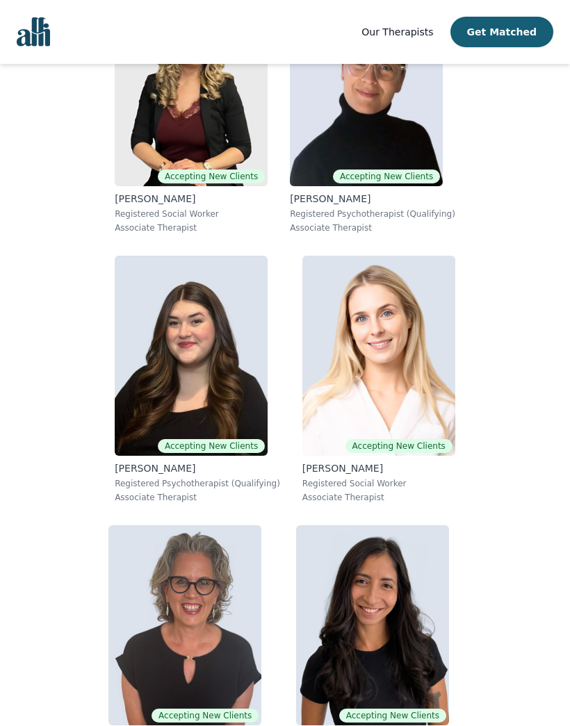
click at [189, 325] on img at bounding box center [191, 356] width 153 height 200
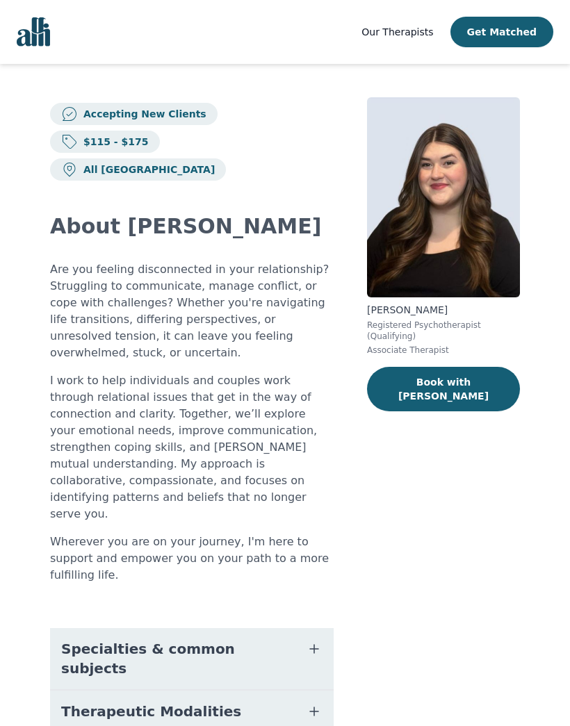
click at [414, 30] on span "Our Therapists" at bounding box center [397, 31] width 72 height 11
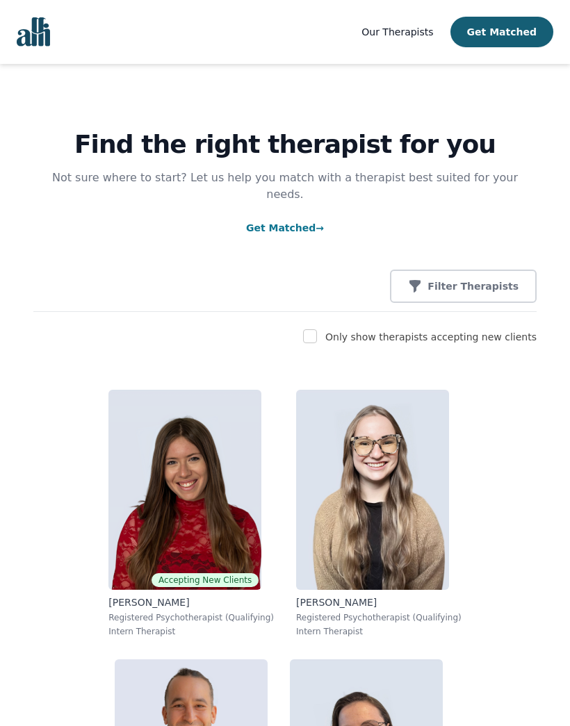
click at [328, 329] on div "Only show therapists accepting new clients" at bounding box center [284, 337] width 503 height 17
click at [317, 329] on input "checkbox" at bounding box center [310, 336] width 14 height 14
checkbox input "true"
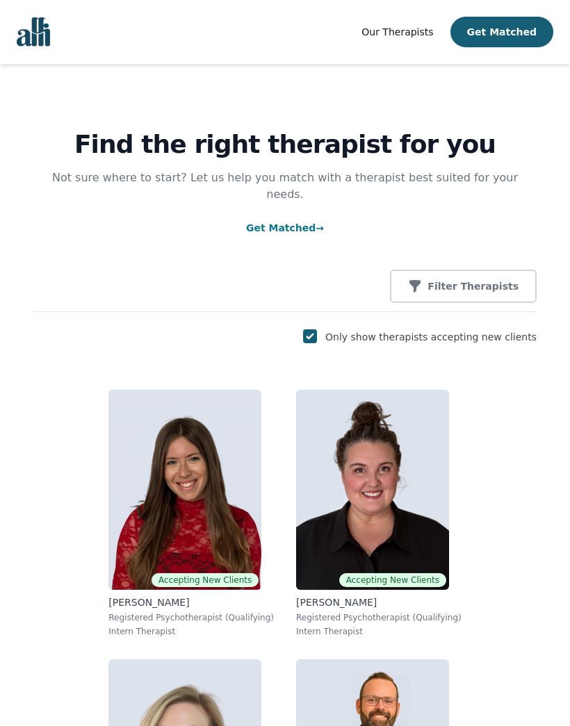
click at [472, 279] on p "Filter Therapists" at bounding box center [472, 286] width 91 height 14
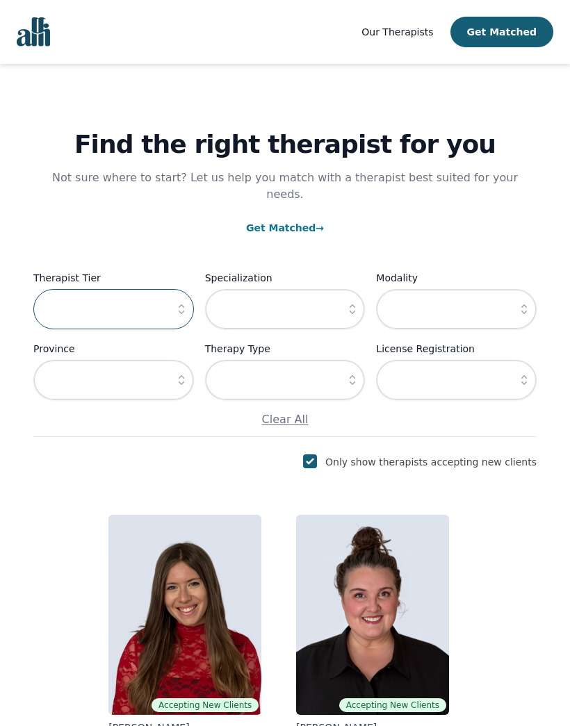
click at [159, 289] on input "text" at bounding box center [113, 309] width 160 height 40
click at [177, 302] on icon "button" at bounding box center [181, 309] width 14 height 14
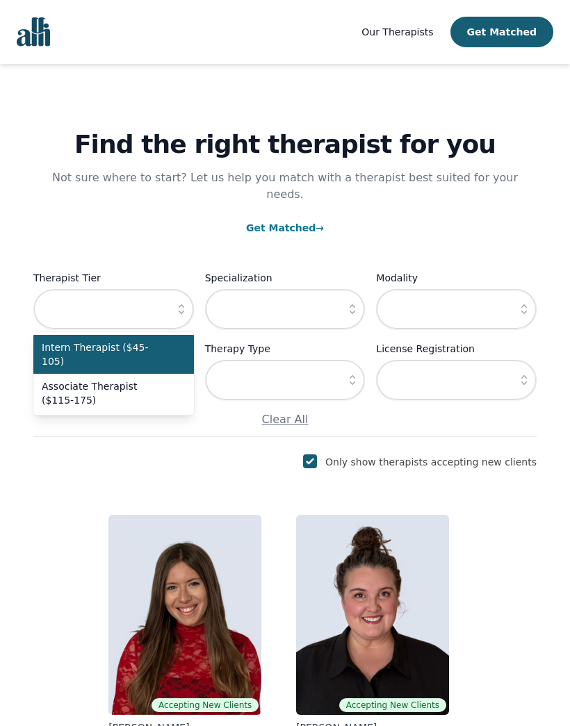
click at [124, 379] on span "Associate Therapist ($115-175)" at bounding box center [105, 393] width 127 height 28
type input "Associate Therapist ($115-175)"
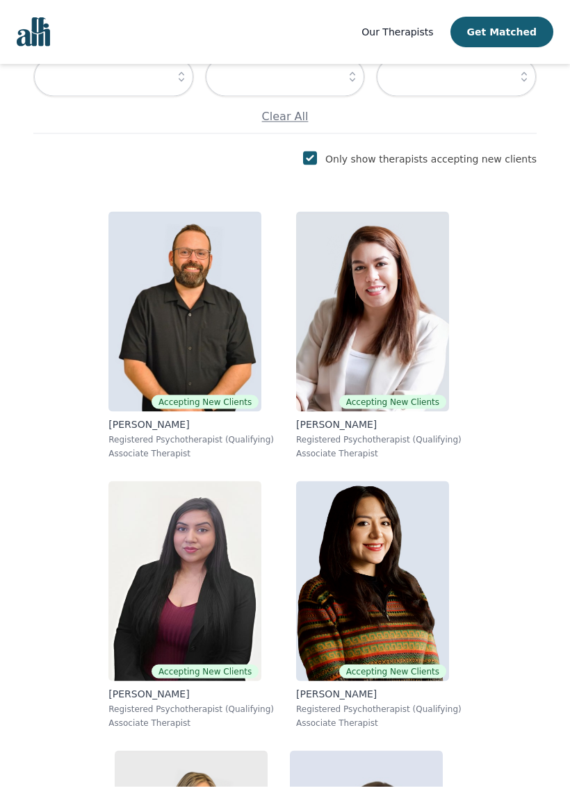
scroll to position [304, 0]
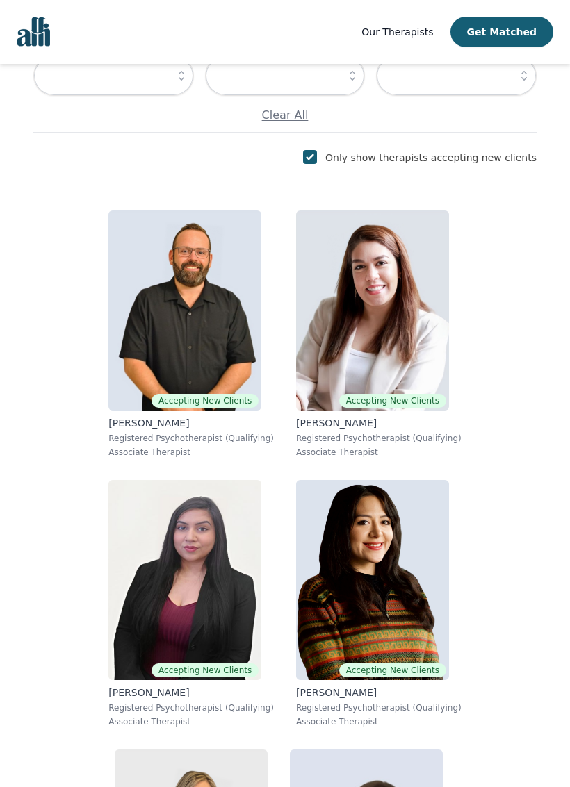
click at [207, 277] on img at bounding box center [184, 310] width 153 height 200
